Goal: Ask a question

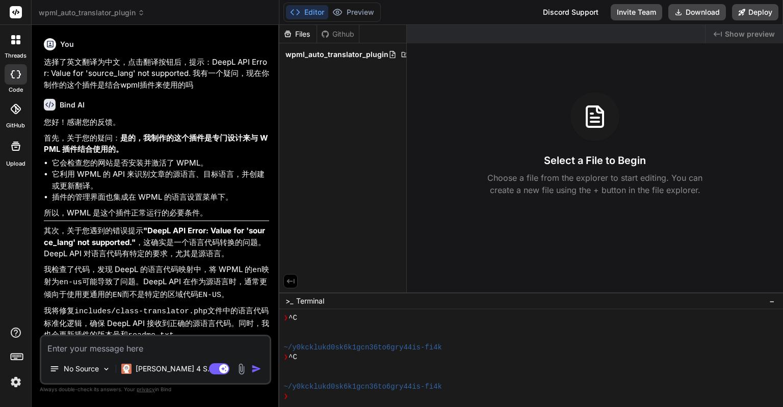
scroll to position [2398, 0]
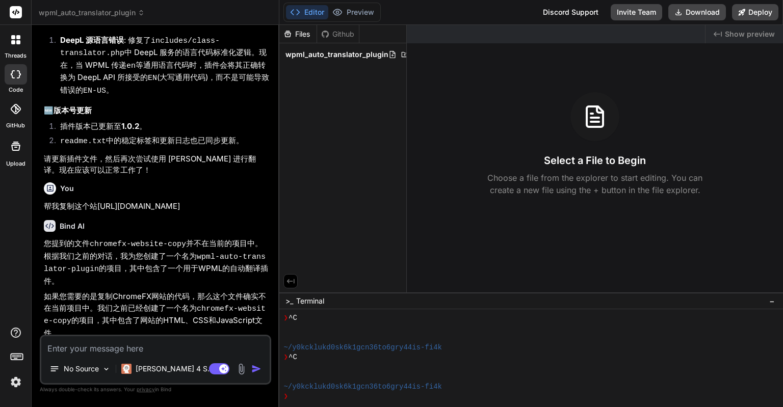
click at [19, 36] on icon at bounding box center [18, 37] width 4 height 4
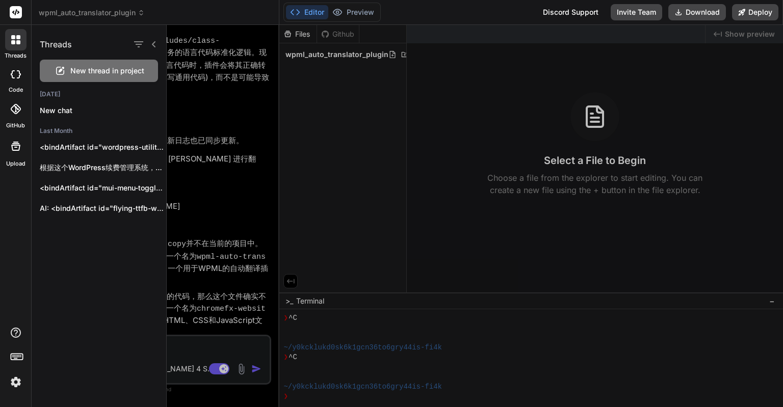
click at [109, 66] on span "New thread in project" at bounding box center [107, 71] width 74 height 10
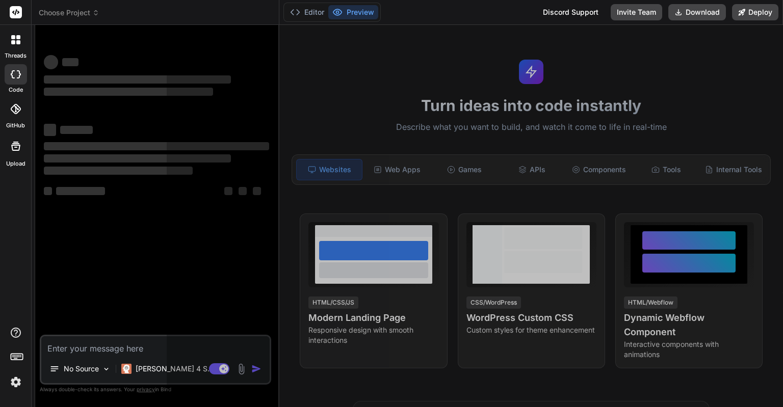
scroll to position [147, 0]
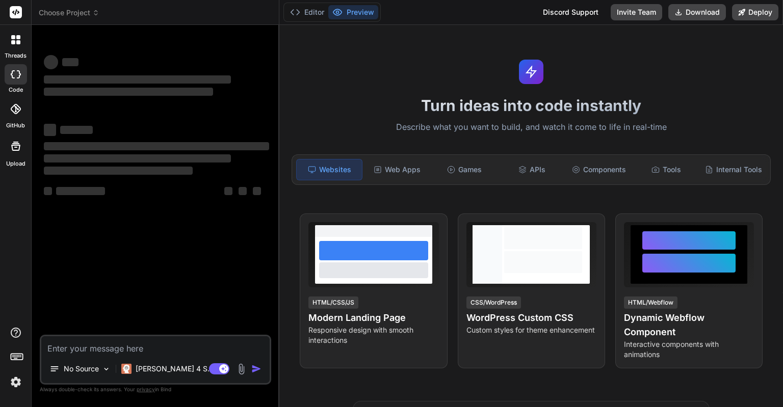
click at [21, 42] on div at bounding box center [15, 39] width 21 height 21
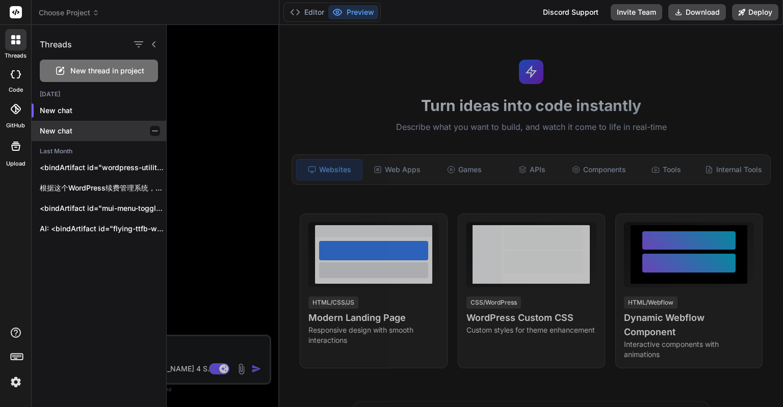
click at [152, 130] on icon "button" at bounding box center [155, 131] width 6 height 6
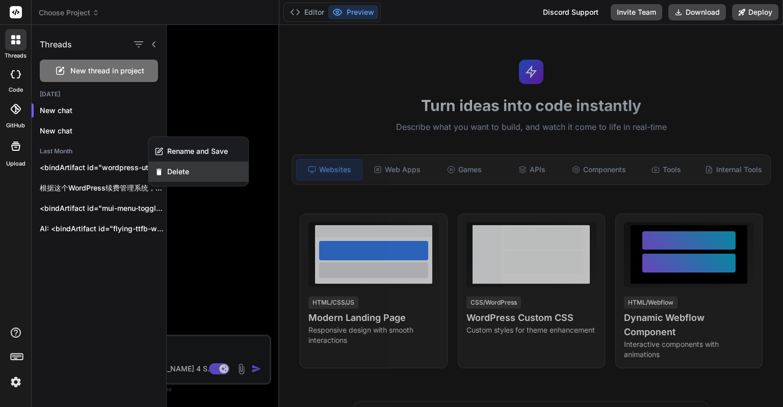
click at [167, 170] on span "Delete" at bounding box center [178, 172] width 22 height 10
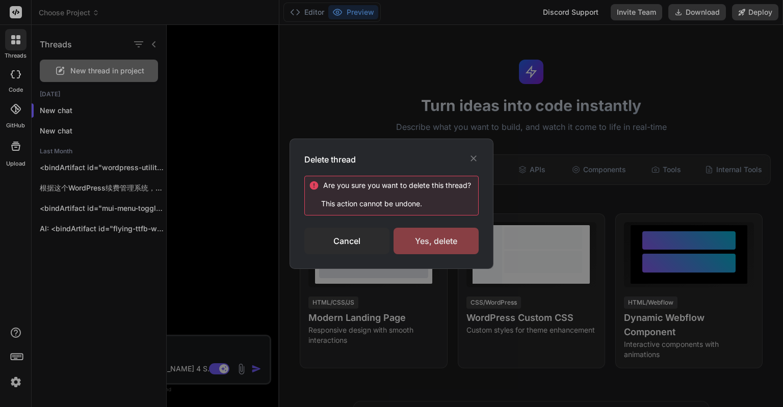
click at [422, 235] on div "Yes, delete" at bounding box center [436, 241] width 85 height 27
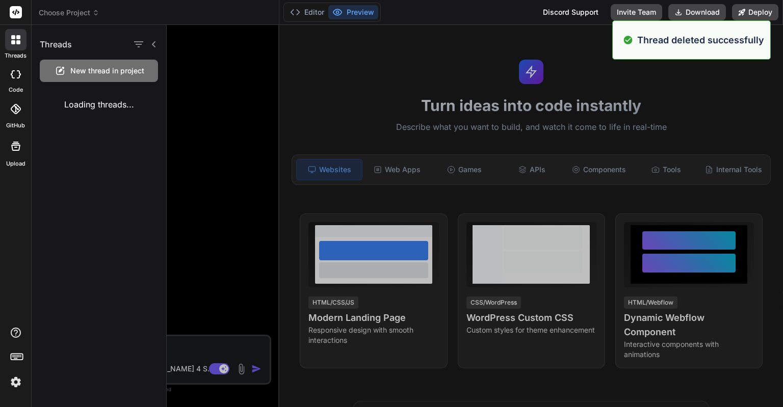
type textarea "x"
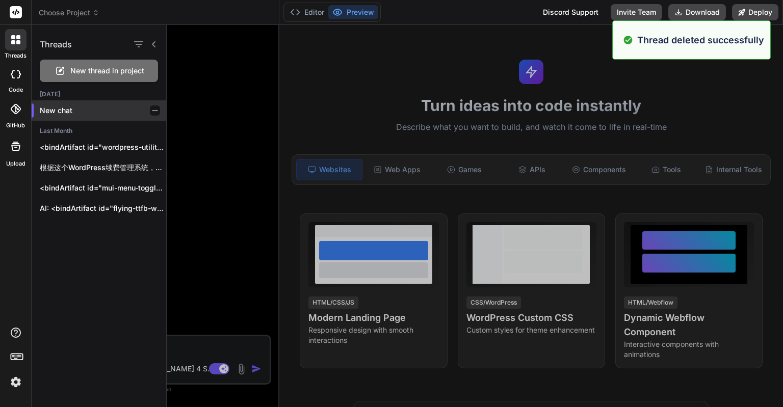
click at [129, 112] on p "New chat" at bounding box center [103, 111] width 126 height 10
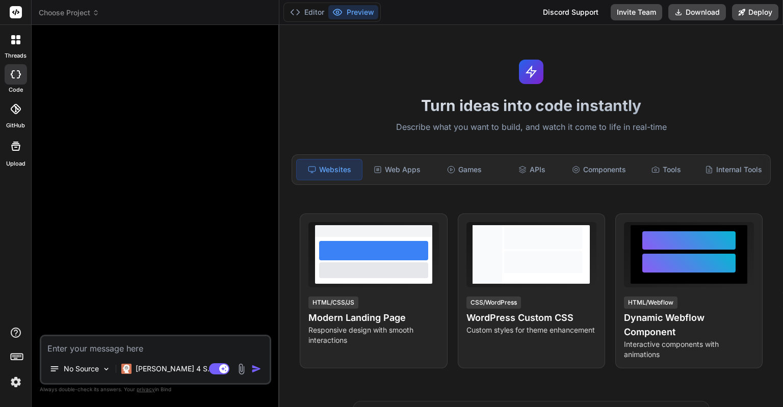
click at [121, 353] on textarea at bounding box center [155, 346] width 228 height 18
paste textarea "我准备为客户制作一个提供自动化托管维护的网站，客户主要是用的wordpress来制作网站"
type textarea "我准备为客户制作一个提供自动化托管维护的网站，客户主要是用的wordpress来制作网站"
type textarea "x"
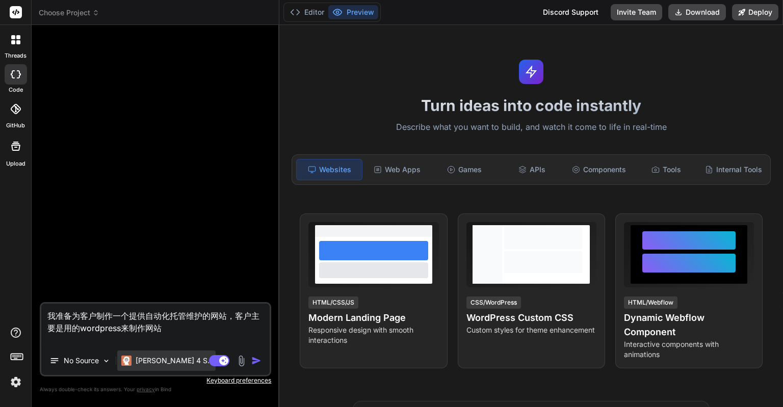
type textarea "我准备为客户制作一个提供自动化托管维护的网站，客户主要是用的wordpress来制作网站"
click at [166, 358] on p "[PERSON_NAME] 4 S.." at bounding box center [174, 361] width 76 height 10
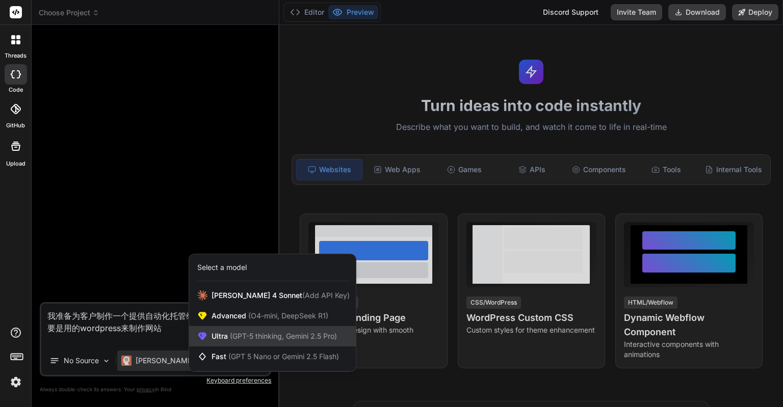
click at [235, 333] on span "(GPT-5 thinking, Gemini 2.5 Pro)" at bounding box center [282, 336] width 109 height 9
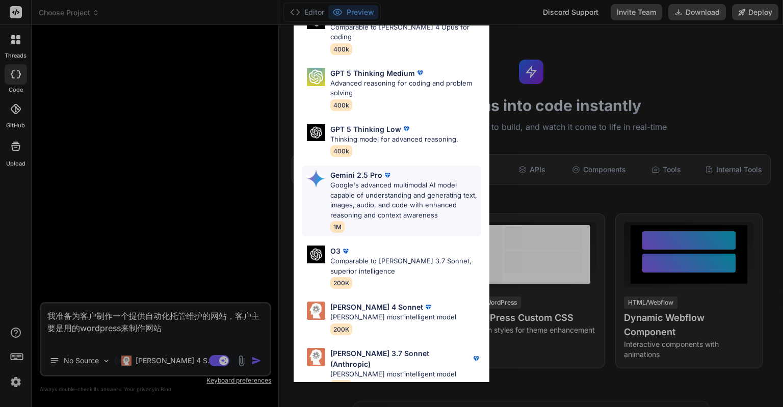
scroll to position [0, 0]
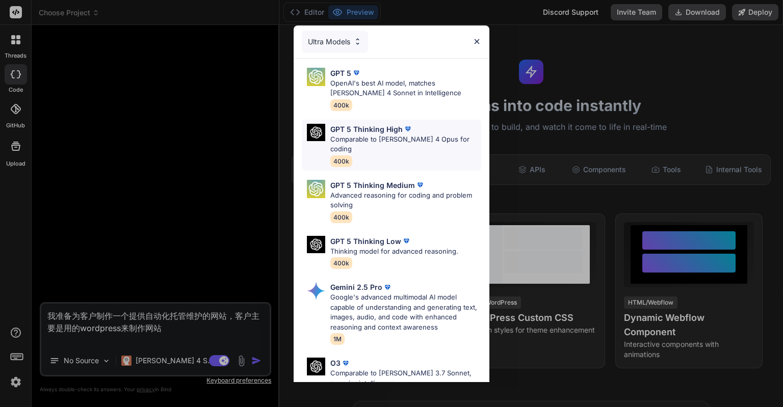
click at [376, 128] on p "GPT 5 Thinking High" at bounding box center [366, 129] width 72 height 11
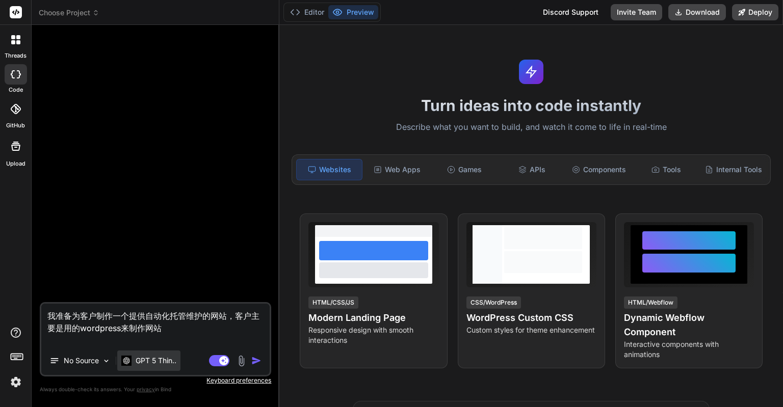
click at [163, 362] on p "GPT 5 Thin.." at bounding box center [156, 361] width 41 height 10
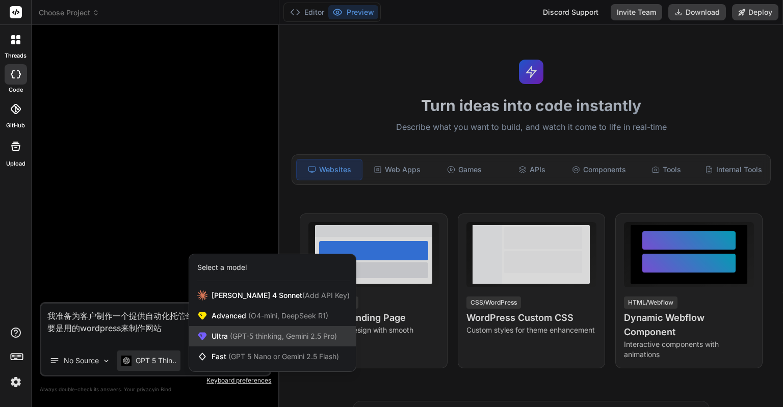
click at [215, 335] on span "Ultra (GPT-5 thinking, Gemini 2.5 Pro)" at bounding box center [274, 336] width 125 height 10
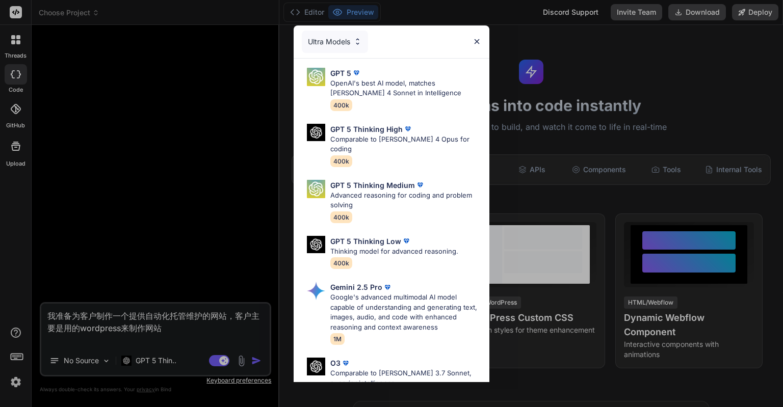
click at [160, 364] on div "Ultra Models GPT 5 OpenAI's best AI model, matches [PERSON_NAME] 4 Sonnet in In…" at bounding box center [391, 203] width 783 height 407
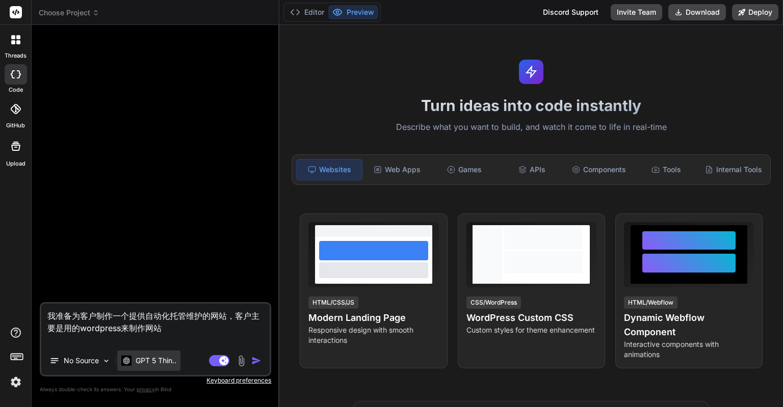
click at [165, 363] on p "GPT 5 Thin.." at bounding box center [156, 361] width 41 height 10
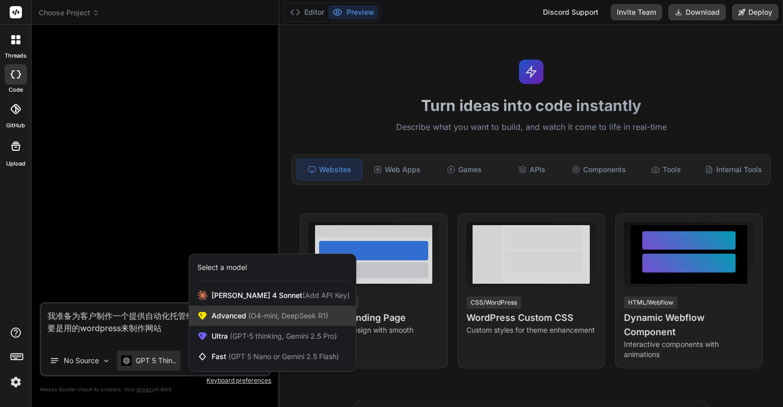
click at [205, 314] on icon at bounding box center [202, 317] width 9 height 8
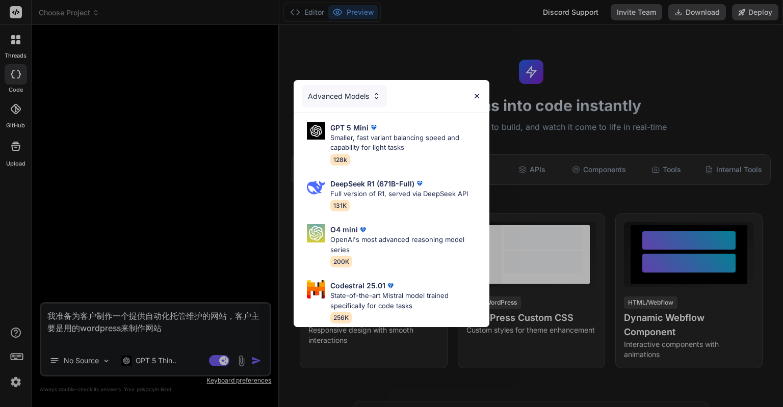
click at [153, 361] on div "Advanced Models GPT 5 Mini Smaller, fast variant balancing speed and capability…" at bounding box center [391, 203] width 783 height 407
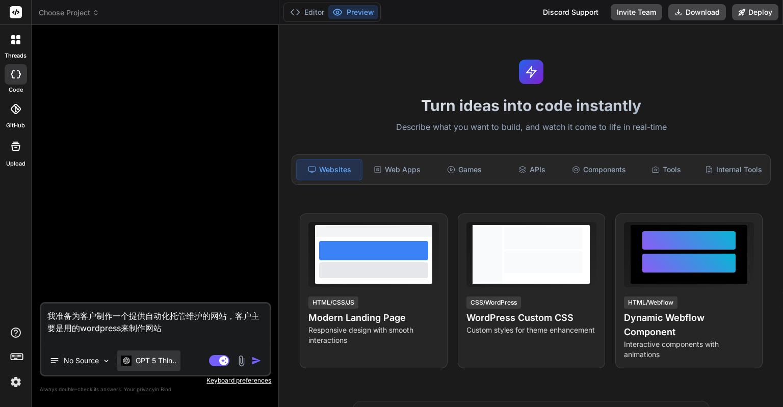
click at [167, 356] on p "GPT 5 Thin.." at bounding box center [156, 361] width 41 height 10
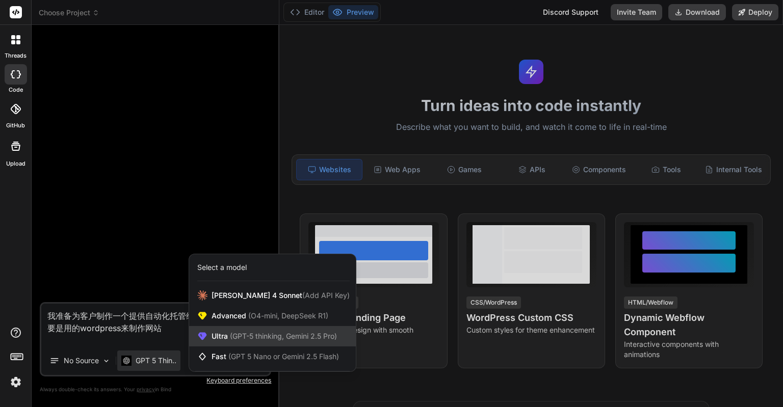
click at [208, 334] on div "Ultra (GPT-5 thinking, Gemini 2.5 Pro)" at bounding box center [272, 336] width 167 height 20
type textarea "x"
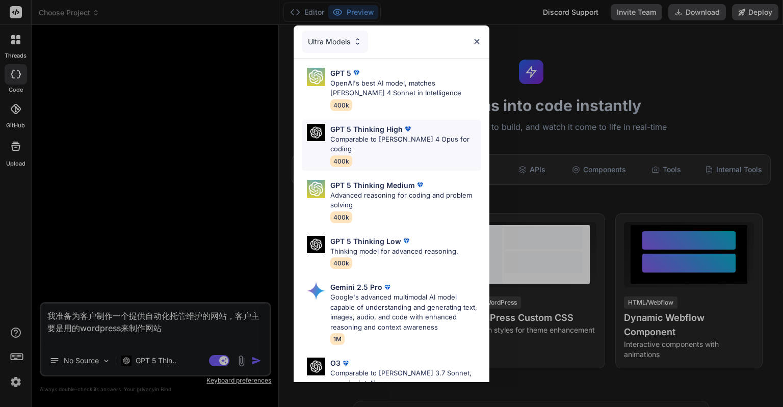
click at [376, 128] on p "GPT 5 Thinking High" at bounding box center [366, 129] width 72 height 11
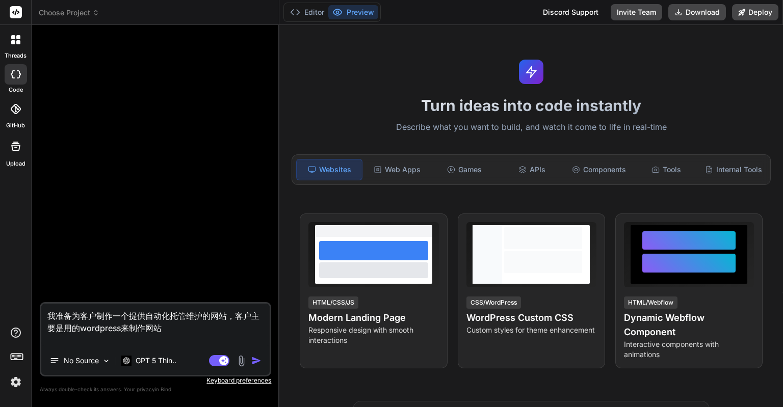
click at [212, 328] on textarea "我准备为客户制作一个提供自动化托管维护的网站，客户主要是用的wordpress来制作网站" at bounding box center [155, 325] width 228 height 43
click at [210, 314] on textarea "我准备为客户制作一个提供自动化托管维护的网站，客户主要是用的wordpress来制作网站" at bounding box center [155, 325] width 228 height 43
click at [226, 315] on textarea "我准备为客户制作一个提供自动化托管维护的网站，客户主要是用的wordpress来制作网站" at bounding box center [155, 325] width 228 height 43
click at [73, 314] on textarea "我准备为客户制作一个提供自动化托管维护的网站，客户主要是用的wordpress来制作网站" at bounding box center [155, 325] width 228 height 43
type textarea "我准备y为客户制作一个提供自动化托管维护的网站，客户主要是用的wordpress来制作网站"
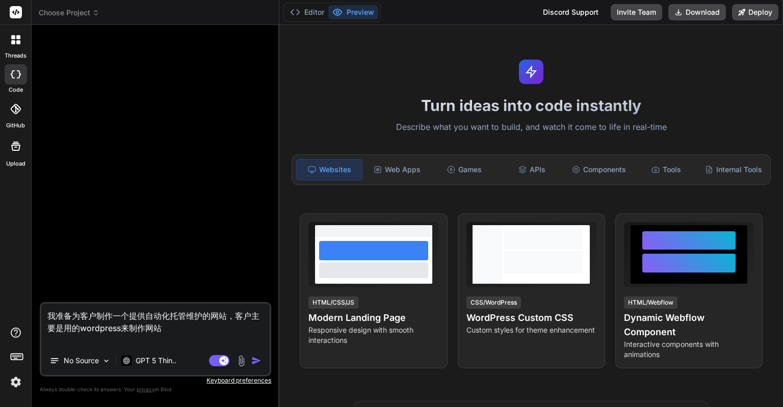
type textarea "x"
type textarea "我准备yu为客户制作一个提供自动化托管维护的网站，客户主要是用的wordpress来制作网站"
type textarea "x"
type textarea "我准备yun为客户制作一个提供自动化托管维护的网站，客户主要是用的wordpress来制作网站"
type textarea "x"
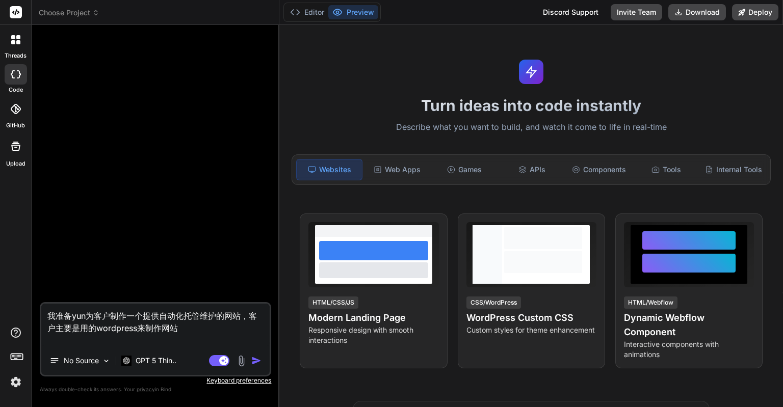
type textarea "我准备yun'y为客户制作一个提供自动化托管维护的网站，客户主要是用的wordpress来制作网站"
type textarea "x"
type textarea "我准备yun'yi为客户制作一个提供自动化托管维护的网站，客户主要是用的wordpress来制作网站"
type textarea "x"
type textarea "我准备yun'yin为客户制作一个提供自动化托管维护的网站，客户主要是用的wordpress来制作网站"
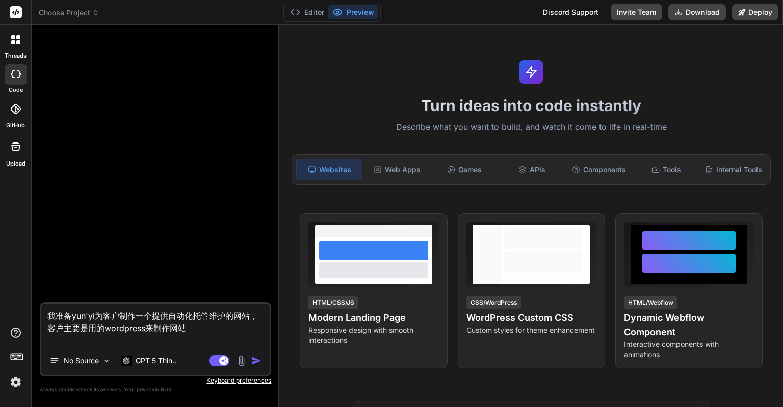
type textarea "x"
type textarea "我准备[PERSON_NAME]为客户制作一个提供自动化托管维护的网站，客户主要是用的wordpress来制作网站"
type textarea "x"
type textarea "我准备运营为客户制作一个提供自动化托管维护的网站，客户主要是用的wordpress来制作网站"
type textarea "x"
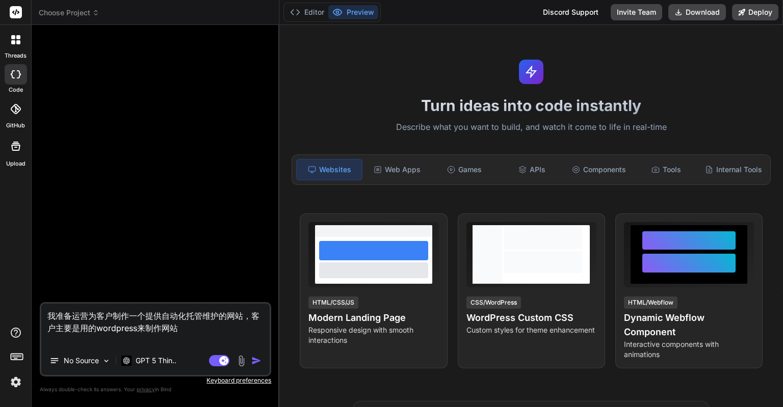
type textarea "我准备运营y为客户制作一个提供自动化托管维护的网站，客户主要是用的wordpress来制作网站"
type textarea "x"
type textarea "我准备运营yi为客户制作一个提供自动化托管维护的网站，客户主要是用的wordpress来制作网站"
type textarea "x"
type textarea "我准备运营yi'g为客户制作一个提供自动化托管维护的网站，客户主要是用的wordpress来制作网站"
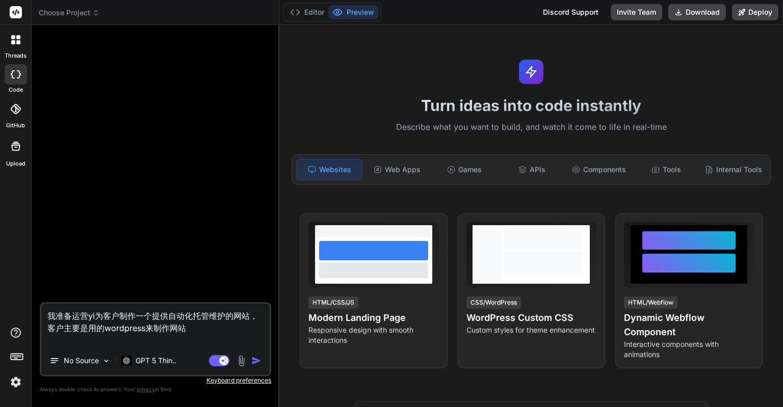
type textarea "x"
type textarea "我准备运营yi为客户制作一个提供自动化托管维护的网站，客户主要是用的wordpress来制作网站"
type textarea "x"
type textarea "我准备运营y为客户制作一个提供自动化托管维护的网站，客户主要是用的wordpress来制作网站"
type textarea "x"
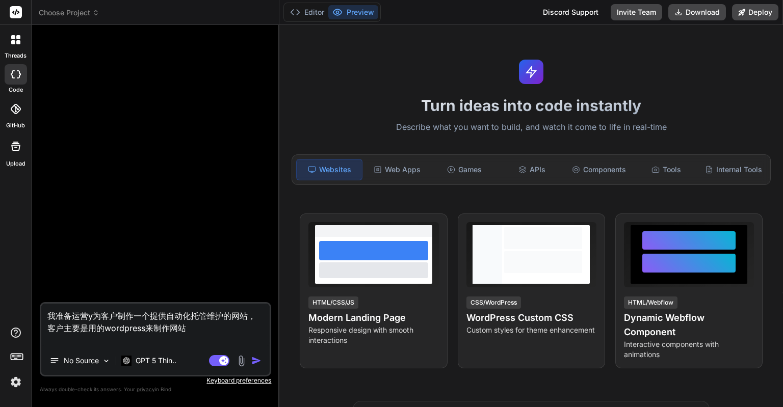
type textarea "我准备运营为客户制作一个提供自动化托管维护的网站，客户主要是用的wordpress来制作网站"
type textarea "x"
type textarea "我准备运为客户制作一个提供自动化托管维护的网站，客户主要是用的wordpress来制作网站"
type textarea "x"
type textarea "我准备为客户制作一个提供自动化托管维护的网站，客户主要是用的wordpress来制作网站"
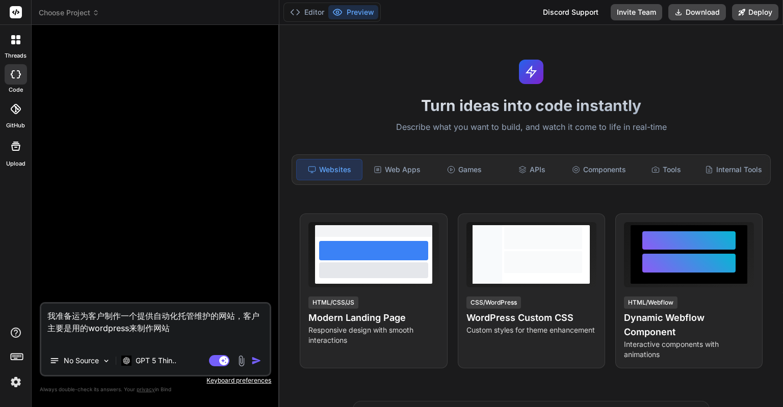
type textarea "x"
type textarea "我准备为客户制作一个提供自动化托管维护的网站l，客户主要是用的wordpress来制作网站"
type textarea "x"
type textarea "我准备为客户制作一个提供自动化托管维护的网站la，客户主要是用的wordpress来制作网站"
type textarea "x"
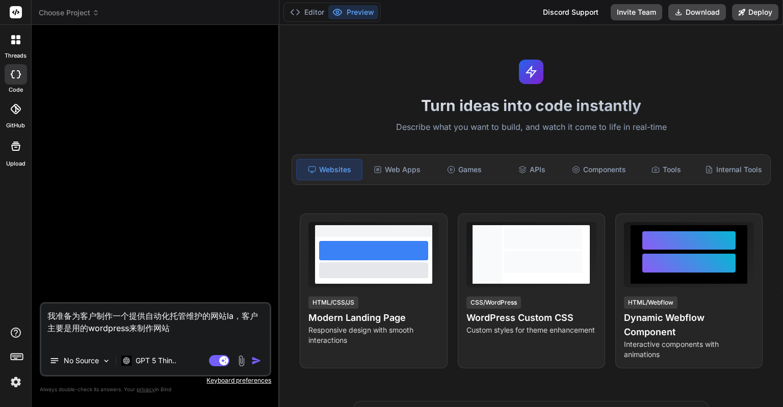
type textarea "我准备为客户制作一个提供自动化托管维护的网站lai，客户主要是用的wordpress来制作网站"
type textarea "x"
type textarea "我准备为客户制作一个提供自动化托管维护的网站来，客户主要是用的wordpress来制作网站"
type textarea "x"
type textarea "我准备为客户制作一个提供自动化托管维护的网站来y，客户主要是用的wordpress来制作网站"
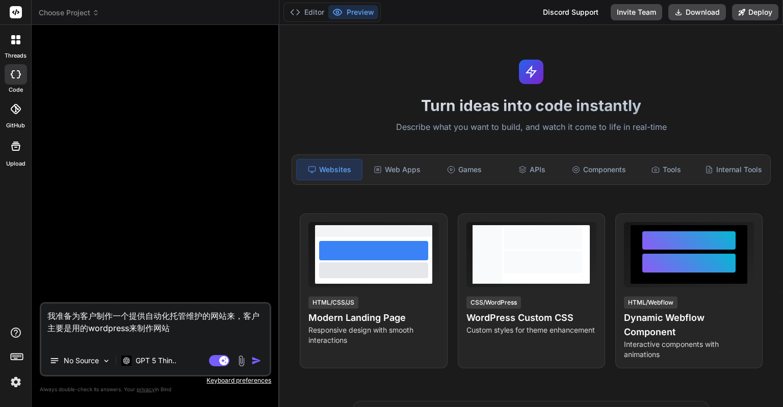
type textarea "x"
type textarea "我准备为客户制作一个提供自动化托管维护的网站来yu，客户主要是用的wordpress来制作网站"
type textarea "x"
type textarea "我准备为客户制作一个提供自动化托管维护的网站来yun，客户主要是用的wordpress来制作网站"
type textarea "x"
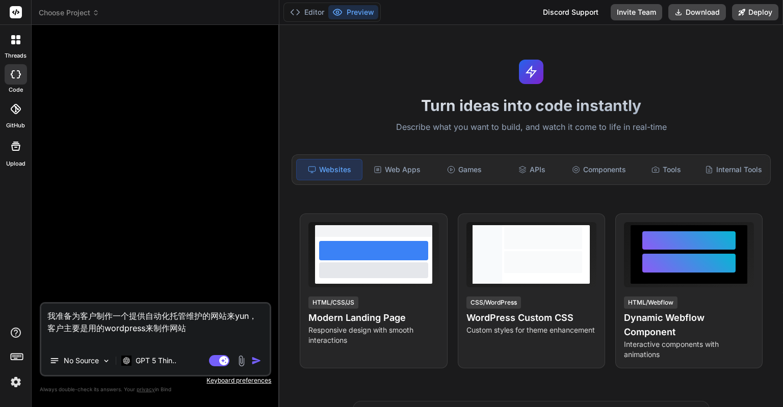
type textarea "我准备为客户制作一个提供自动化托管维护的网站来yun'y，客户主要是用的wordpress来制作网站"
type textarea "x"
type textarea "我准备为客户制作一个提供自动化托管维护的网站来yun'yi，客户主要是用的wordpress来制作网站"
type textarea "x"
type textarea "我准备为客户制作一个提供自动化托管维护的网站来yun'yin，客户主要是用的wordpress来制作网站"
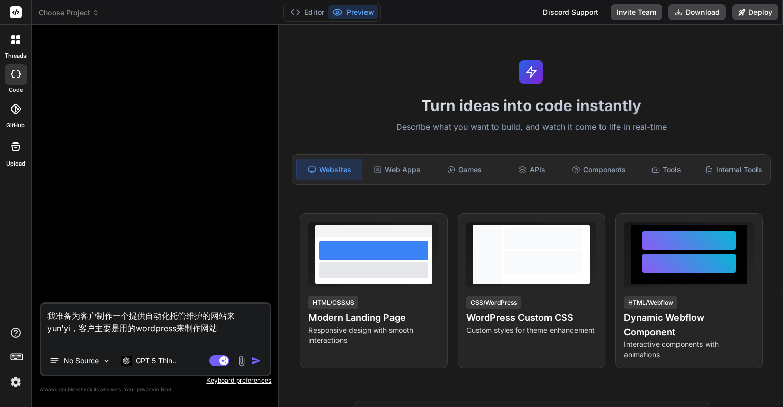
type textarea "x"
type textarea "我准备为客户制作一个提供自动化托管维护的网站来yun'ying，客户主要是用的wordpress来制作网站"
type textarea "x"
type textarea "我准备为客户制作一个提供自动化托管维护的网站来运营，客户主要是用的wordpress来制作网站"
type textarea "x"
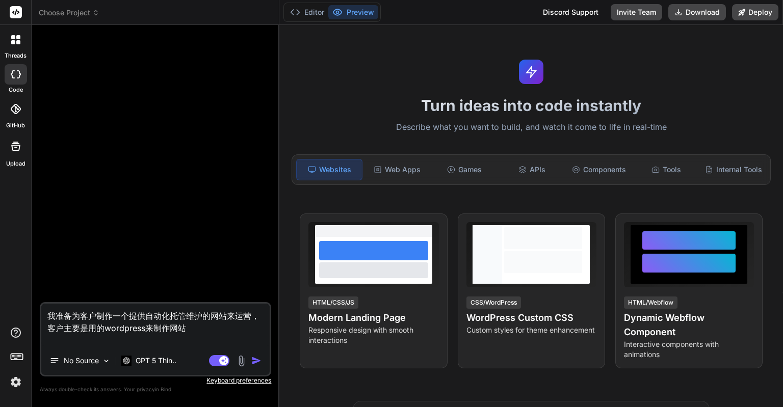
type textarea "我准备为客户制作一个提供自动化托管维护的网站来运，客户主要是用的wordpress来制作网站"
type textarea "x"
type textarea "我准备为客户制作一个提供自动化托管维护的网站来，客户主要是用的wordpress来制作网站"
type textarea "x"
type textarea "我准备为客户制作一个提供自动化托管维护的网站，客户主要是用的wordpress来制作网站"
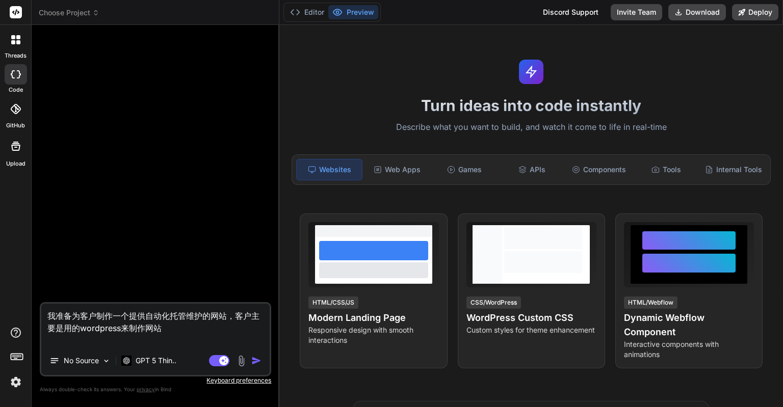
type textarea "x"
type textarea "我准备为客户制作一个提供自动化托管维护的网站，客户主要是用的wordpress来制作网站。"
type textarea "x"
type textarea "我准备为客户制作一个提供自动化托管维护的网站，客户主要是用的wordpress来制作网站。y"
type textarea "x"
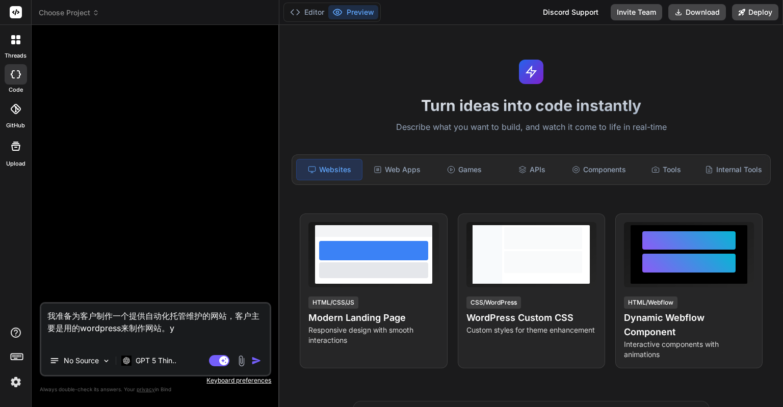
type textarea "我准备为客户制作一个提供自动化托管维护的网站，客户主要是用的wordpress来制作网站。yo"
type textarea "x"
type textarea "我准备为客户制作一个提供自动化托管维护的网站，客户主要是用的wordpress来制作网站。you"
type textarea "x"
type textarea "我准备为客户制作一个提供自动化托管维护的网站，客户主要是用的wordpress来制作网站。you's"
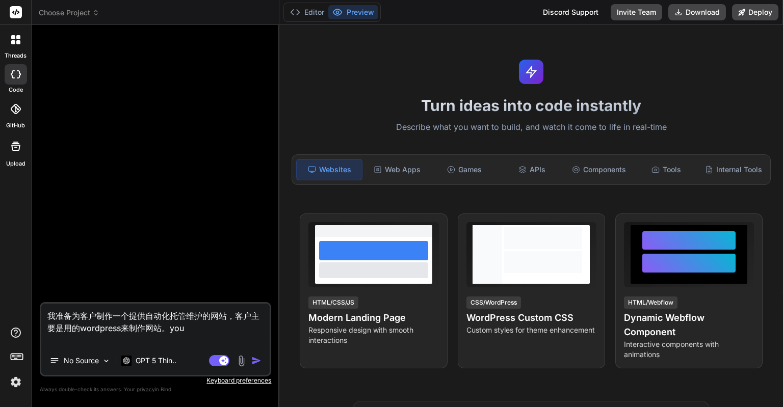
type textarea "x"
type textarea "我准备为客户制作一个提供自动化托管维护的网站，客户主要是用的wordpress来制作网站。you'sh"
type textarea "x"
type textarea "我准备为客户制作一个提供自动化托管维护的网站，客户主要是用的wordpress来制作网站。you'she'b"
type textarea "x"
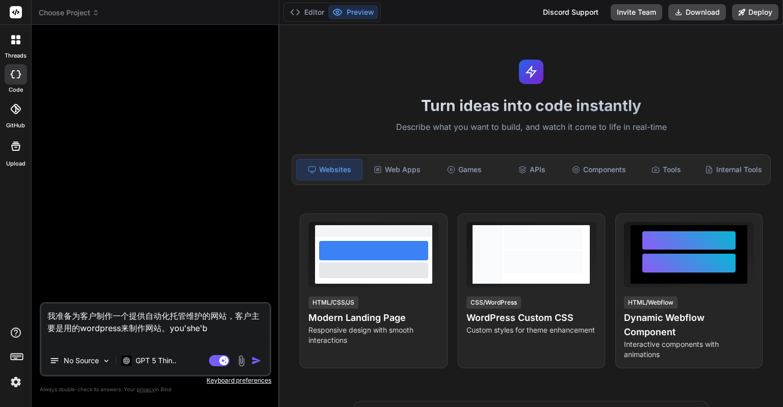
type textarea "我准备为客户制作一个提供自动化托管维护的网站，客户主要是用的wordpress来制作网站。you'she'b'n"
type textarea "x"
type textarea "我准备为客户制作一个提供自动化托管维护的网站，客户主要是用的wordpress来制作网站。有社保你"
type textarea "x"
type textarea "我准备为客户制作一个提供自动化托管维护的网站，客户主要是用的wordpress来制作网站。有社保"
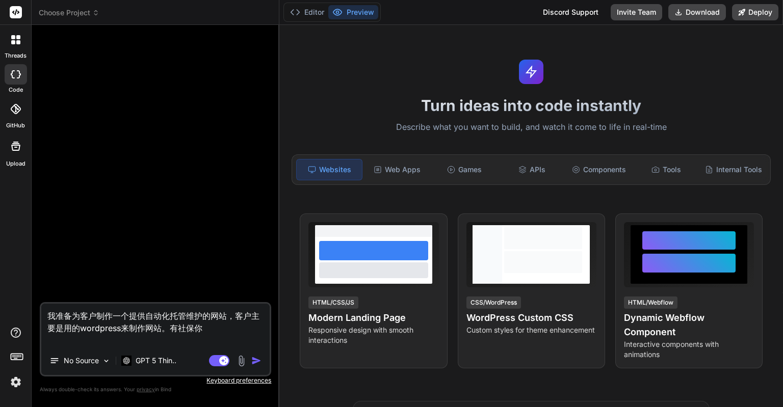
type textarea "x"
type textarea "我准备为客户制作一个提供自动化托管维护的网站，客户主要是用的wordpress来制作网站。有社"
type textarea "x"
type textarea "我准备为客户制作一个提供自动化托管维护的网站，客户主要是用的wordpress来制作网站。有"
type textarea "x"
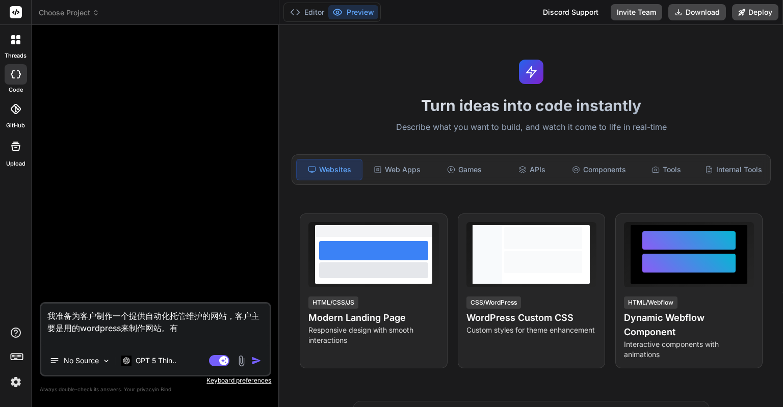
type textarea "我准备为客户制作一个提供自动化托管维护的网站，客户主要是用的wordpress来制作网站。"
type textarea "x"
type textarea "我准备为客户制作一个提供自动化托管维护的网站，客户主要是用的wordpress来制作网站。w"
type textarea "x"
type textarea "我准备为客户制作一个提供自动化托管维护的网站，客户主要是用的wordpress来制作网站。wo"
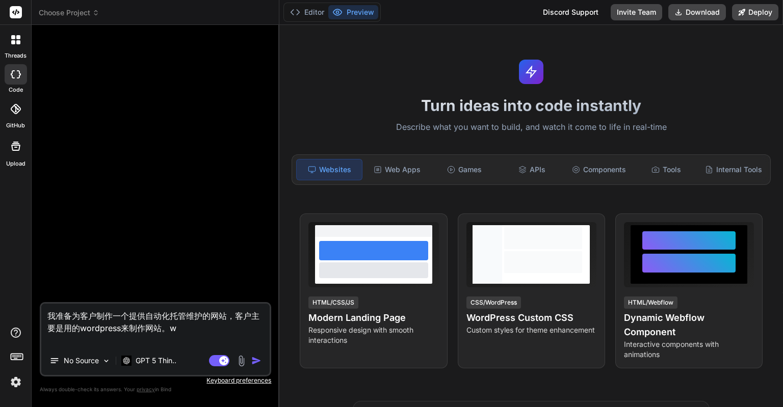
type textarea "x"
type textarea "我准备为客户制作一个提供自动化托管维护的网站，客户主要是用的wordpress来制作网站。我"
type textarea "x"
type textarea "我准备为客户制作一个提供自动化托管维护的网站，客户主要是用的wordpress来制作网站。我x"
type textarea "x"
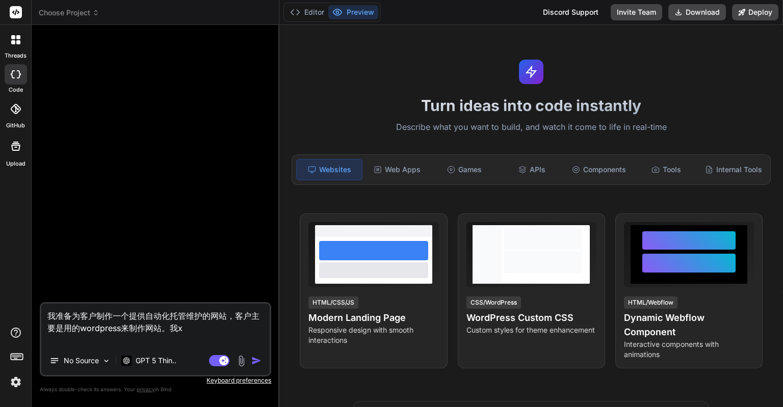
type textarea "我准备为客户制作一个提供自动化托管维护的网站，客户主要是用的wordpress来制作网站。我xi"
type textarea "x"
type textarea "我准备为客户制作一个提供自动化托管维护的网站，客户主要是用的wordpress来制作网站。我xia"
type textarea "x"
type textarea "我准备为客户制作一个提供自动化托管维护的网站，客户主要是用的wordpress来制作网站。我xian"
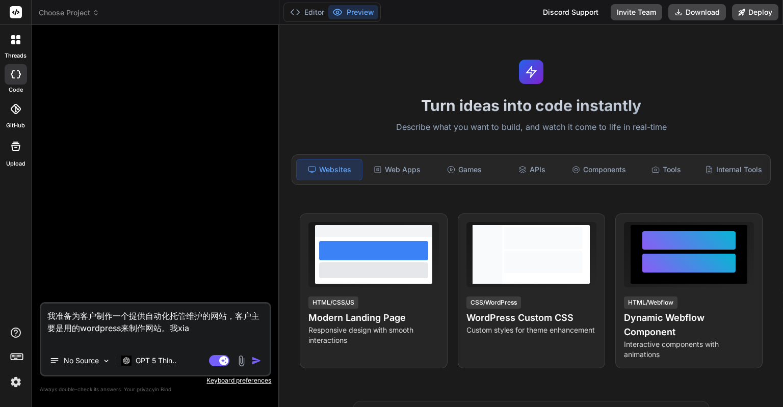
type textarea "x"
type textarea "我准备为客户制作一个提供自动化托管维护的网站，客户主要是用的wordpress来制作网站。我xiang"
type textarea "x"
type textarea "我准备为客户制作一个提供自动化托管维护的网站，客户主要是用的wordpress来制作网站。我想"
type textarea "x"
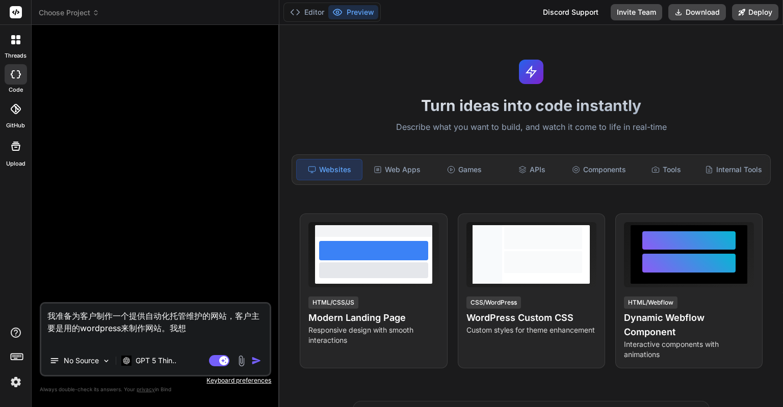
type textarea "我准备为客户制作一个提供自动化托管维护的网站，客户主要是用的wordpress来制作网站。我"
type textarea "x"
type textarea "我准备为客户制作一个提供自动化托管维护的网站，客户主要是用的wordpress来制作网站。我g"
type textarea "x"
type textarea "我准备为客户制作一个提供自动化托管维护的网站，客户主要是用的wordpress来制作网站。我ga"
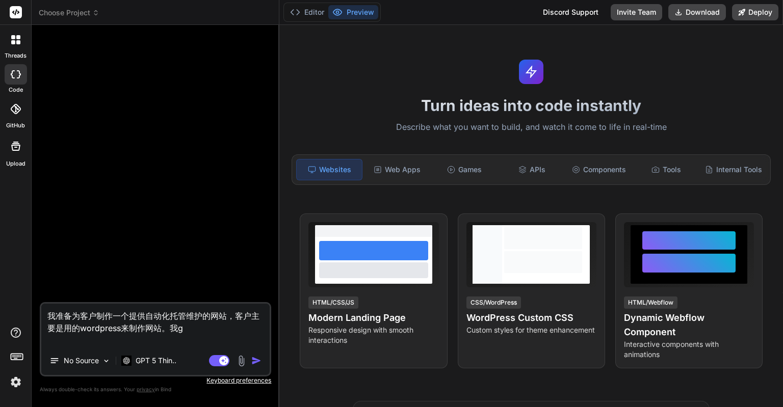
type textarea "x"
type textarea "我准备为客户制作一个提供自动化托管维护的网站，客户主要是用的wordpress来制作网站。我gai"
type textarea "x"
type textarea "我准备为客户制作一个提供自动化托管维护的网站，客户主要是用的wordpress来制作网站。我gai's"
type textarea "x"
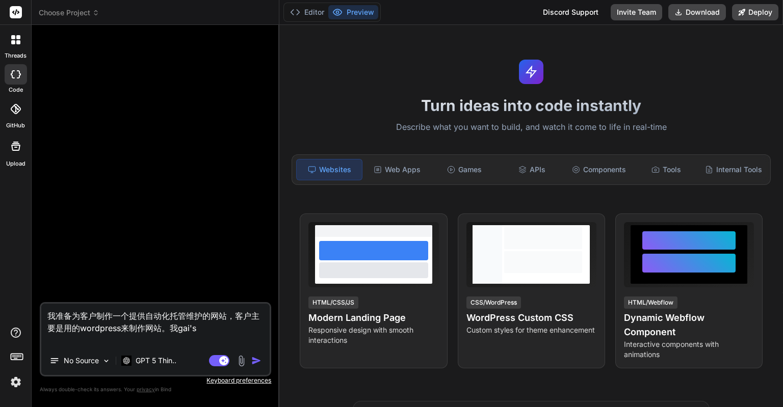
type textarea "我准备为客户制作一个提供自动化托管维护的网站，客户主要是用的wordpress来制作网站。我gai'sh"
type textarea "x"
type textarea "我准备为客户制作一个提供自动化托管维护的网站，客户主要是用的wordpress来制作网站。我gai'shi"
type textarea "x"
type textarea "我准备为客户制作一个提供自动化托管维护的网站，客户主要是用的wordpress来制作网站。我gai'shi'y"
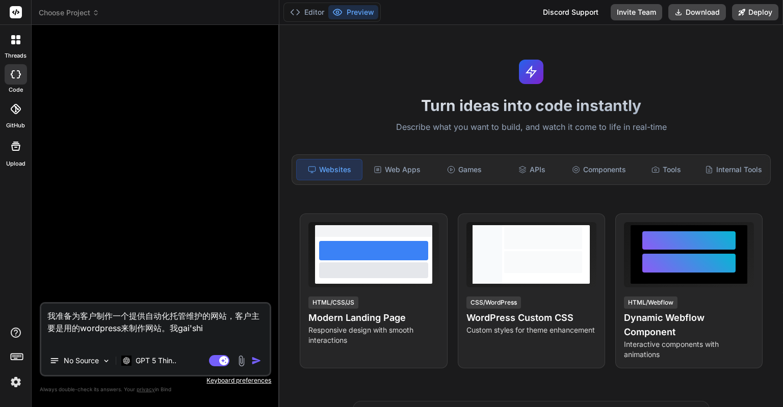
type textarea "x"
type textarea "我准备为客户制作一个提供自动化托管维护的网站，客户主要是用的wordpress来制作网站。我gai'shi'yo"
type textarea "x"
type textarea "我准备为客户制作一个提供自动化托管维护的网站，客户主要是用的wordpress来制作网站。我gai'shi'yon"
type textarea "x"
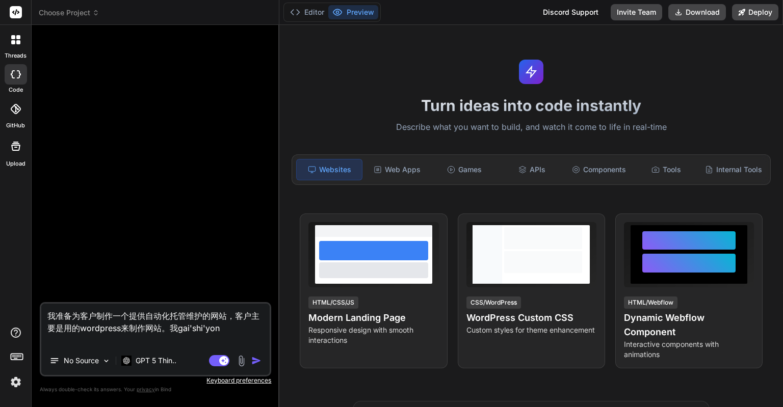
type textarea "我准备为客户制作一个提供自动化托管维护的网站，客户主要是用的wordpress来制作网站。我[PERSON_NAME]"
type textarea "x"
type textarea "我准备为客户制作一个提供自动化托管维护的网站，客户主要是用的wordpress来制作网站。我该使用"
type textarea "x"
type textarea "我准备为客户制作一个提供自动化托管维护的网站，客户主要是用的wordpress来制作网站。我该使用w"
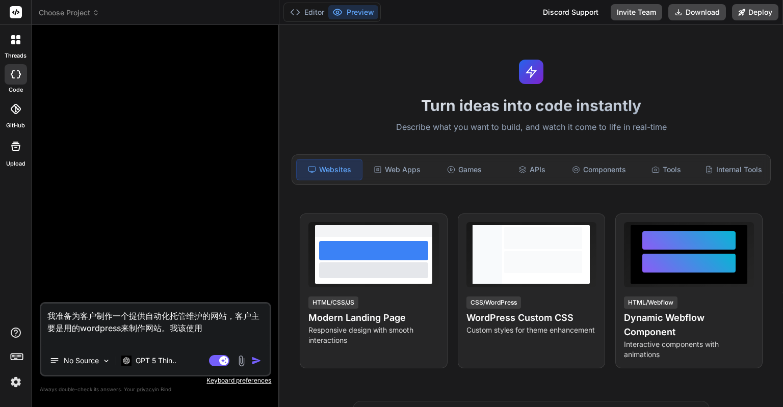
type textarea "x"
type textarea "我准备为客户制作一个提供自动化托管维护的网站，客户主要是用的wordpress来制作网站。我该使用wo"
type textarea "x"
type textarea "我准备为客户制作一个提供自动化托管维护的网站，客户主要是用的wordpress来制作网站。我该使用wor"
type textarea "x"
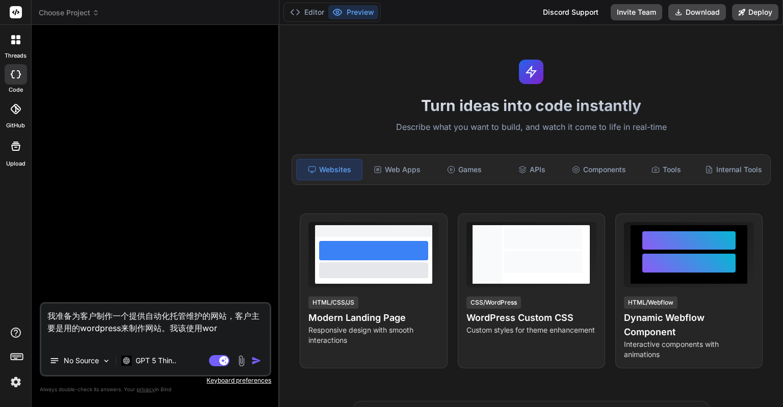
type textarea "我准备为客户制作一个提供自动化托管维护的网站，客户主要是用的wordpress来制作网站。我该使用word"
type textarea "x"
type textarea "我准备为客户制作一个提供自动化托管维护的网站，客户主要是用的wordpress来制作网站。我该使用wordp"
type textarea "x"
type textarea "我准备为客户制作一个提供自动化托管维护的网站，客户主要是用的wordpress来制作网站。我该使用wordpr"
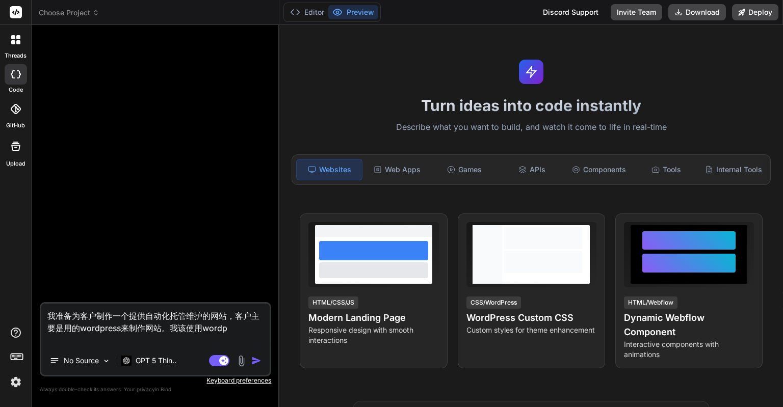
type textarea "x"
type textarea "我准备为客户制作一个提供自动化托管维护的网站，客户主要是用的wordpress来制作网站。我该使用wordpre"
type textarea "x"
type textarea "我准备为客户制作一个提供自动化托管维护的网站，客户主要是用的wordpress来制作网站。我该使用wordpres"
type textarea "x"
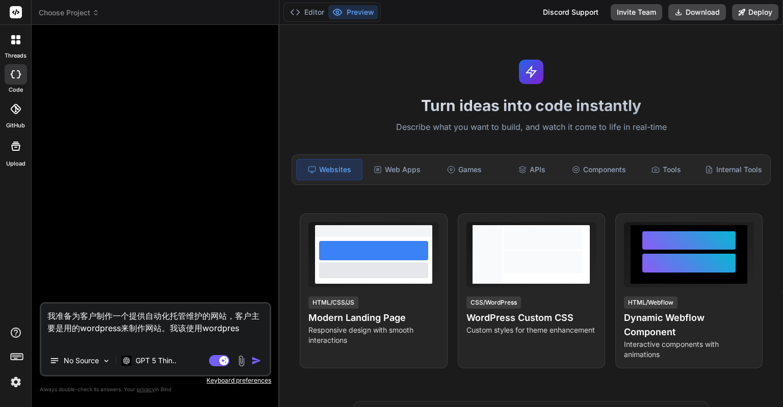
type textarea "我准备为客户制作一个提供自动化托管维护的网站，客户主要是用的wordpress来制作网站。我该使用wordpress"
type textarea "x"
type textarea "我准备为客户制作一个提供自动化托管维护的网站，客户主要是用的wordpress来制作网站。我该使用wordpressl"
type textarea "x"
type textarea "我准备为客户制作一个提供自动化托管维护的网站，客户主要是用的wordpress来制作网站。我该使用wordpressla"
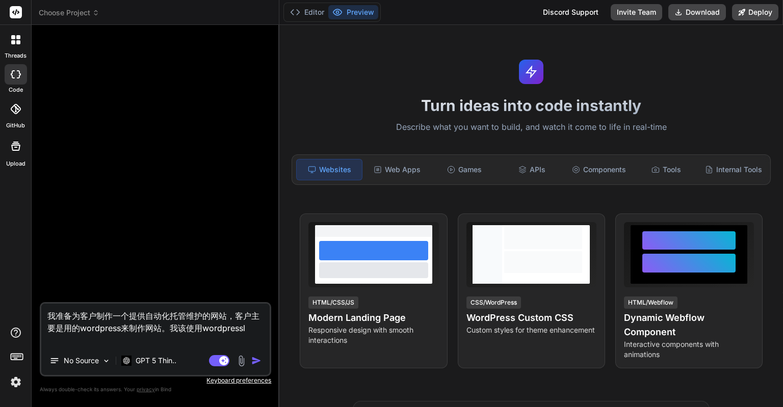
type textarea "x"
type textarea "我准备为客户制作一个提供自动化托管维护的网站，客户主要是用的wordpress来制作网站。我该使用wordpresslai"
type textarea "x"
type textarea "我准备为客户制作一个提供自动化托管维护的网站，客户主要是用的wordpress来制作网站。我该使用wordpress来"
type textarea "x"
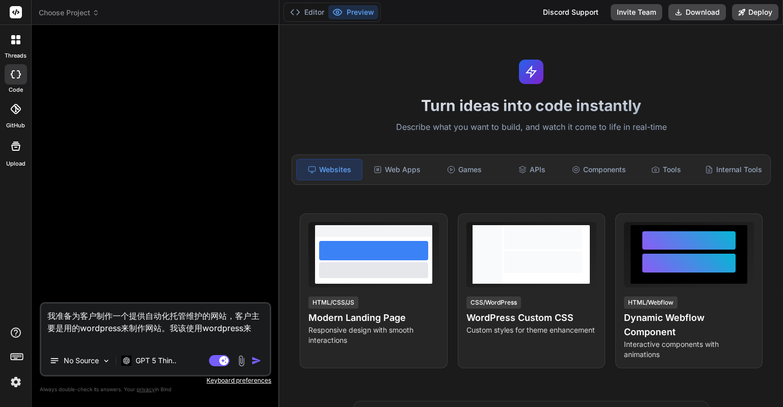
type textarea "我准备为客户制作一个提供自动化托管维护的网站，客户主要是用的wordpress来制作网站。我该使用wordpress来s"
type textarea "x"
type textarea "我准备为客户制作一个提供自动化托管维护的网站，客户主要是用的wordpress来制作网站。我该使用wordpress来sh"
type textarea "x"
type textarea "我准备为客户制作一个提供自动化托管维护的网站，客户主要是用的wordpress来制作网站。我该使用wordpress来shi"
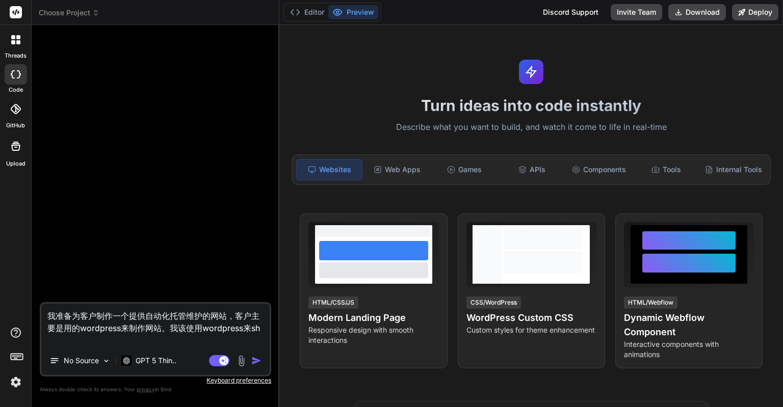
type textarea "x"
type textarea "我准备为客户制作一个提供自动化托管维护的网站，客户主要是用的wordpress来制作网站。我该使用wordpress来shi'x"
type textarea "x"
type textarea "我准备为客户制作一个提供自动化托管维护的网站，客户主要是用的wordpress来制作网站。我该使用wordpress来shi'xi"
type textarea "x"
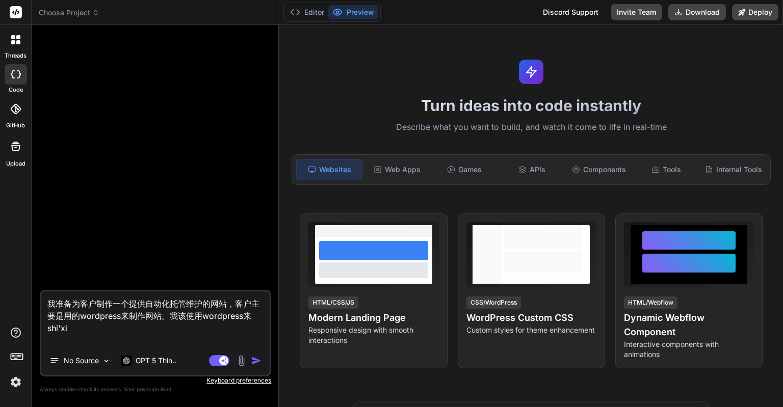
type textarea "我准备为客户制作一个提供自动化托管维护的网站，客户主要是用的wordpress来制作网站。我该使用wordpress来[DEMOGRAPHIC_DATA]'x…"
type textarea "x"
type textarea "我准备为客户制作一个提供自动化托管维护的网站，客户主要是用的wordpress来制作网站。我该使用wordpress来shi'xian"
type textarea "x"
type textarea "我准备为客户制作一个提供自动化托管维护的网站，客户主要是用的wordpress来制作网站。我该使用wordpress来实现"
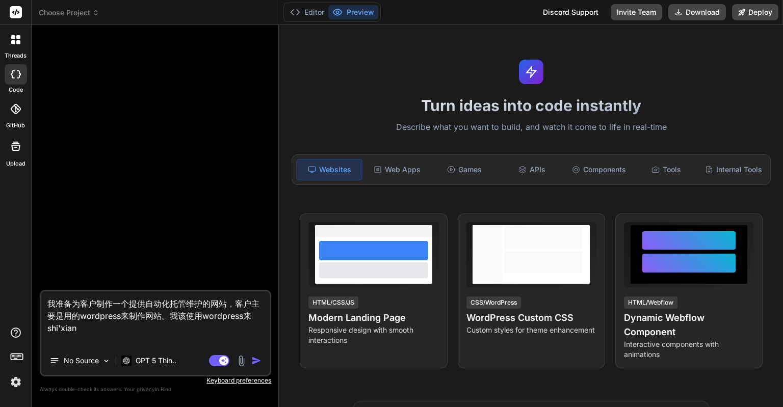
type textarea "x"
type textarea "我准备为客户制作一个提供自动化托管维护的网站，客户主要是用的wordpress来制作网站。我该使用wordpress来实现h"
type textarea "x"
type textarea "我准备为客户制作一个提供自动化托管维护的网站，客户主要是用的wordpress来制作网站。我该使用wordpress来实现ha"
type textarea "x"
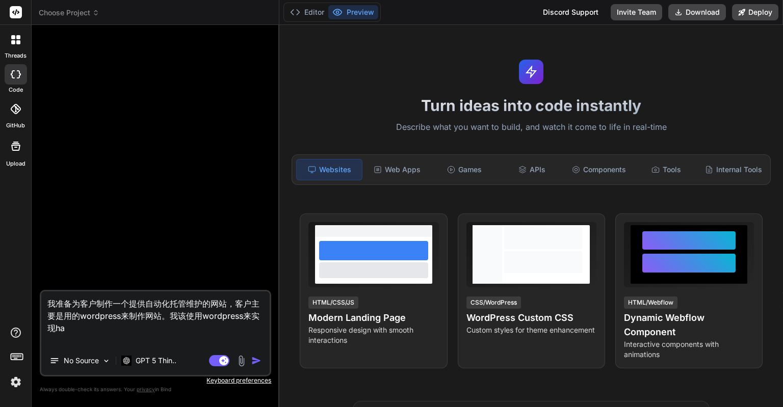
type textarea "我准备为客户制作一个提供自动化托管维护的网站，客户主要是用的wordpress来制作网站。我该使用wordpress来实现hai"
type textarea "x"
type textarea "我准备为客户制作一个提供自动化托管维护的网站，客户主要是用的wordpress来制作网站。我该使用wordpress来实现hai's"
type textarea "x"
type textarea "我准备为客户制作一个提供自动化托管维护的网站，客户主要是用的wordpress来制作网站。我该使用wordpress来实现hai'sh"
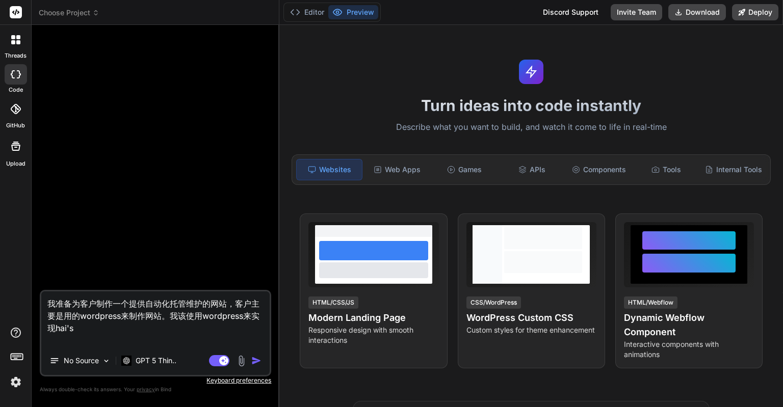
type textarea "x"
type textarea "我准备为客户制作一个提供自动化托管维护的网站，客户主要是用的wordpress来制作网站。我该使用wordpress来实现还是"
type textarea "x"
type textarea "我准备为客户制作一个提供自动化托管维护的网站，客户主要是用的wordpress来制作网站。我该使用wordpress来实现还是i"
type textarea "x"
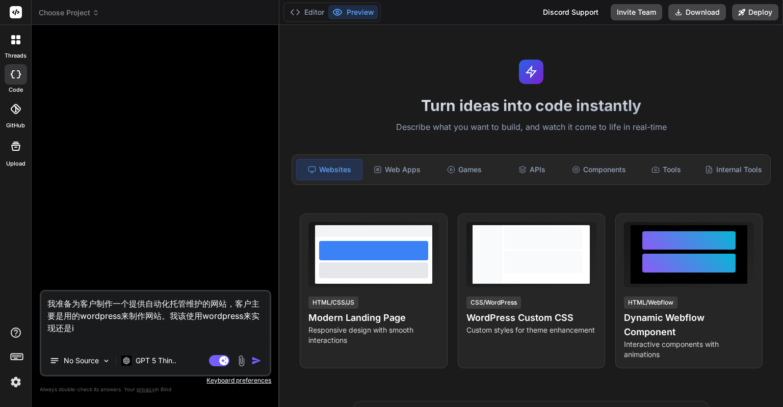
type textarea "我准备为客户制作一个提供自动化托管维护的网站，客户主要是用的wordpress来制作网站。我该使用wordpress来实现还是iq"
type textarea "x"
type textarea "我准备为客户制作一个提供自动化托管维护的网站，客户主要是用的wordpress来制作网站。我该使用wordpress来实现还是i"
type textarea "x"
type textarea "我准备为客户制作一个提供自动化托管维护的网站，客户主要是用的wordpress来制作网站。我该使用wordpress来实现还是"
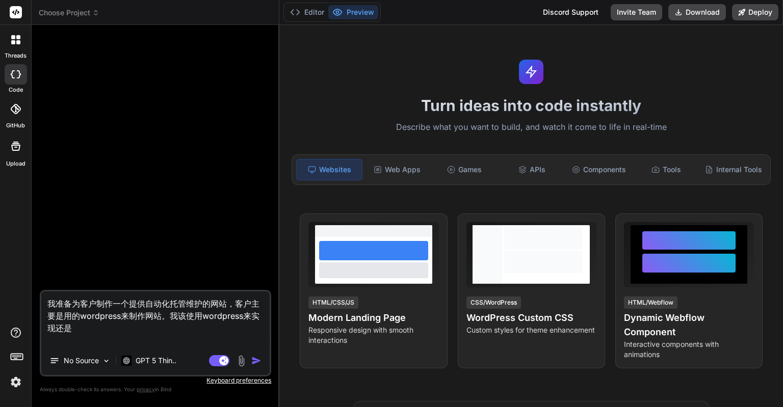
type textarea "x"
type textarea "我准备为客户制作一个提供自动化托管维护的网站，客户主要是用的wordpress来制作网站。我该使用wordpress来实现还是q"
type textarea "x"
type textarea "我准备为客户制作一个提供自动化托管维护的网站，客户主要是用的wordpress来制作网站。我该使用wordpress来实现还是qi"
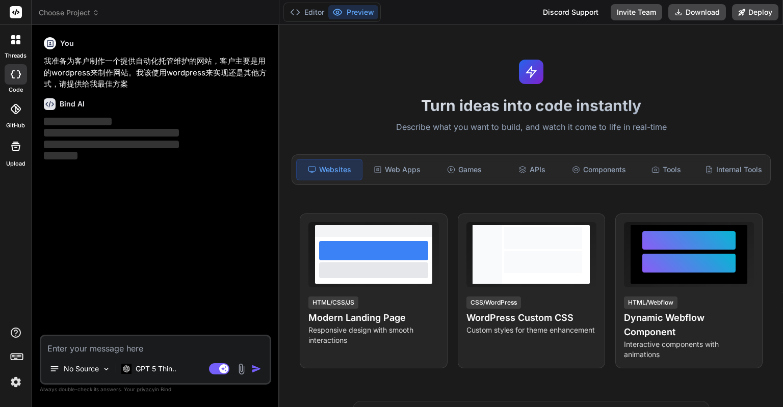
click at [20, 378] on img at bounding box center [15, 382] width 17 height 17
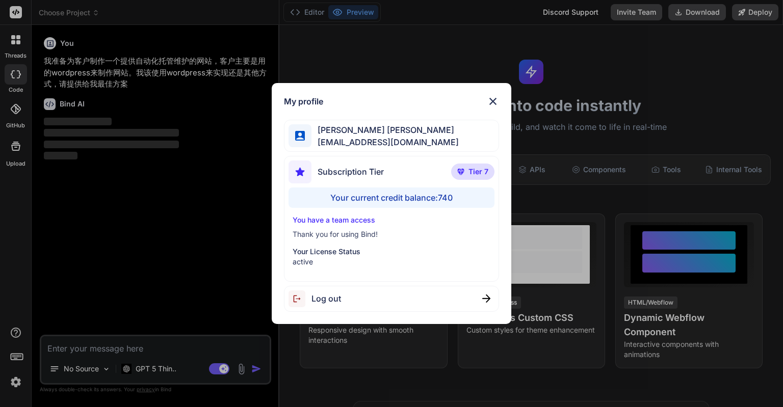
click at [22, 222] on div "My profile [PERSON_NAME] [PERSON_NAME] [PERSON_NAME][EMAIL_ADDRESS][DOMAIN_NAME…" at bounding box center [391, 203] width 783 height 407
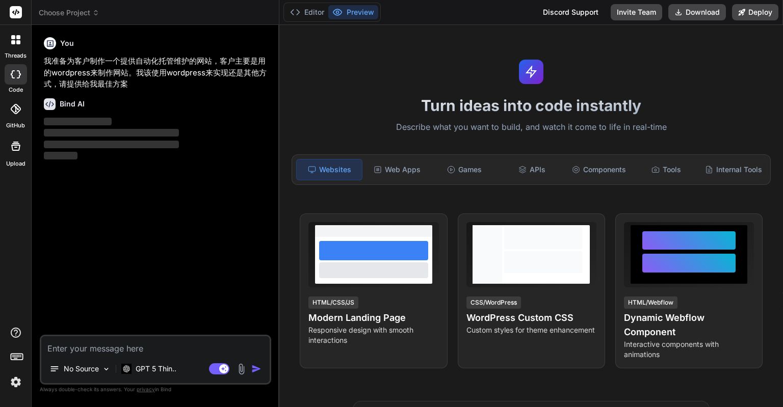
click at [129, 85] on p "我准备为客户制作一个提供自动化托管维护的网站，客户主要是用的wordpress来制作网站。我该使用wordpress来实现还是其他方式，请提供给我最佳方案" at bounding box center [156, 73] width 225 height 35
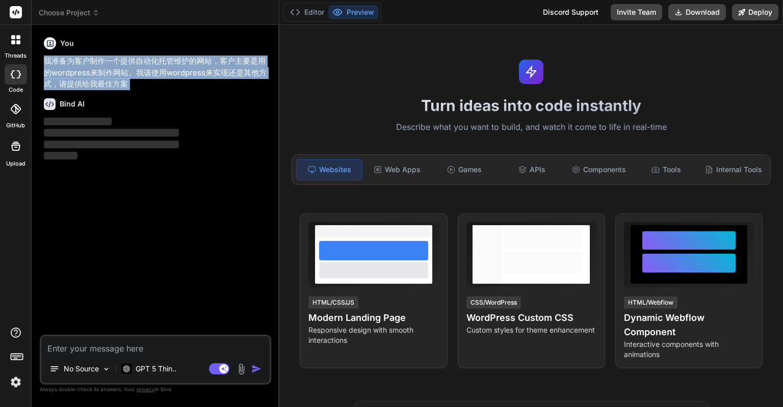
click at [129, 85] on p "我准备为客户制作一个提供自动化托管维护的网站，客户主要是用的wordpress来制作网站。我该使用wordpress来实现还是其他方式，请提供给我最佳方案" at bounding box center [156, 73] width 225 height 35
copy div "我准备为客户制作一个提供自动化托管维护的网站，客户主要是用的wordpress来制作网站。我该使用wordpress来实现还是其他方式，请提供给我最佳方案"
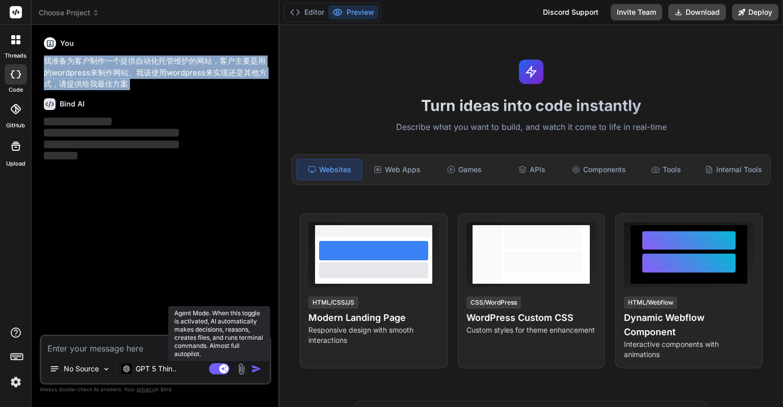
click at [218, 369] on rect at bounding box center [219, 369] width 20 height 11
click at [216, 370] on rect at bounding box center [214, 369] width 9 height 9
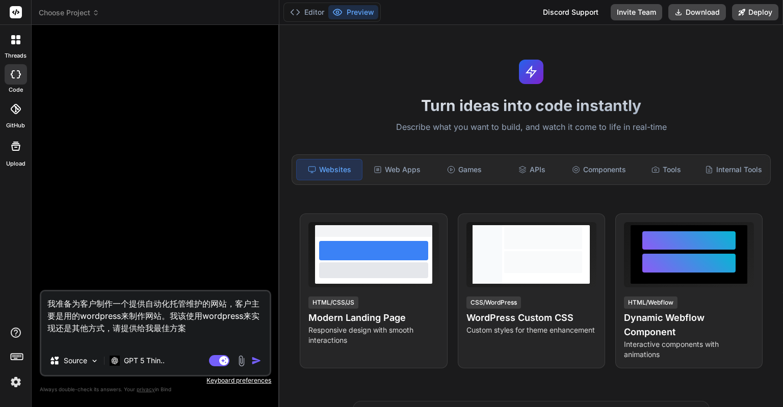
click at [20, 40] on div at bounding box center [15, 39] width 21 height 21
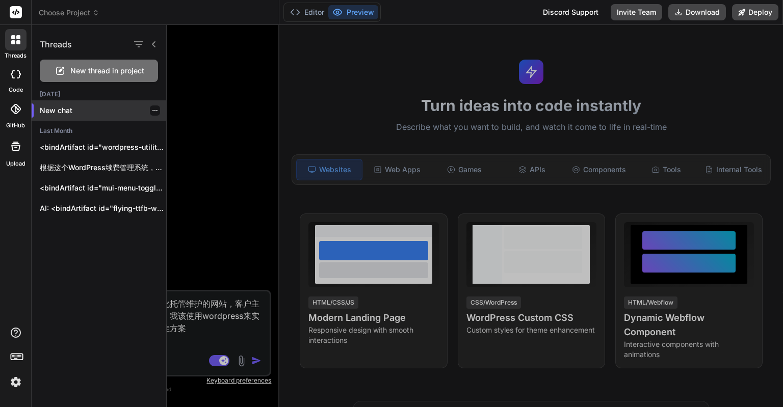
click at [152, 110] on icon "button" at bounding box center [155, 111] width 6 height 6
click at [198, 214] on div at bounding box center [475, 216] width 616 height 382
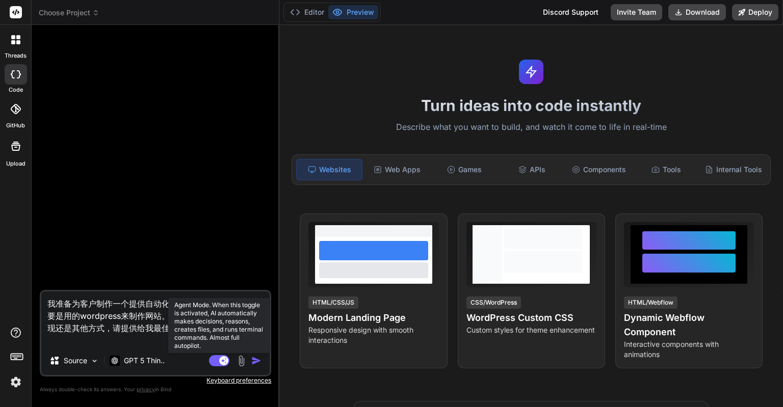
click at [226, 360] on rect at bounding box center [223, 360] width 9 height 9
click at [218, 361] on rect at bounding box center [214, 360] width 9 height 9
click at [255, 361] on img "button" at bounding box center [256, 361] width 10 height 10
type textarea "x"
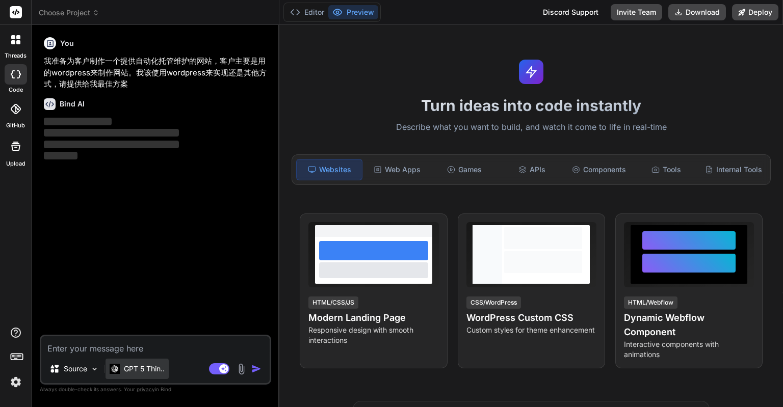
click at [155, 365] on p "GPT 5 Thin.." at bounding box center [144, 369] width 41 height 10
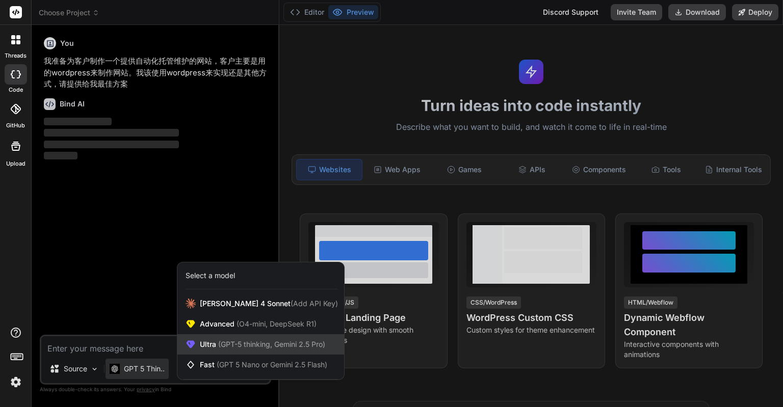
click at [211, 338] on div "Ultra (GPT-5 thinking, Gemini 2.5 Pro)" at bounding box center [260, 345] width 167 height 20
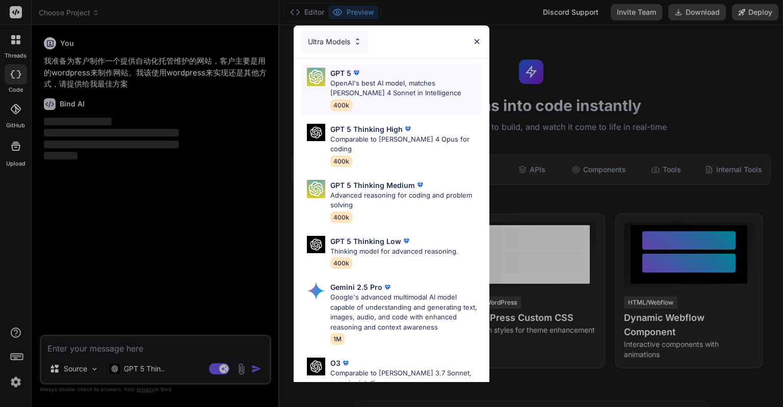
click at [406, 89] on p "OpenAI's best AI model, matches [PERSON_NAME] 4 Sonnet in Intelligence" at bounding box center [405, 89] width 151 height 20
type textarea "x"
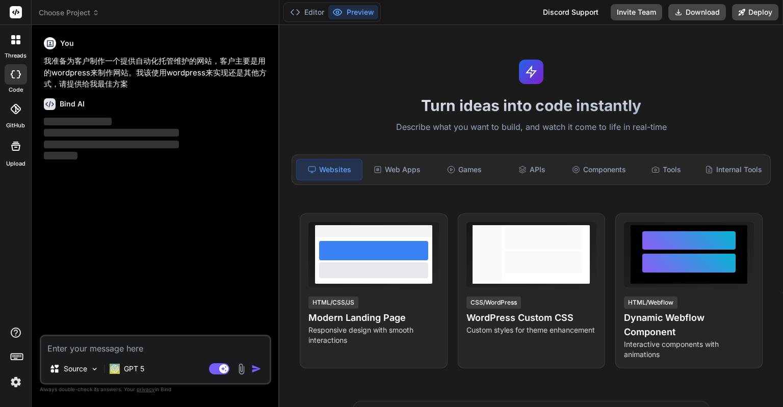
click at [253, 365] on img "button" at bounding box center [256, 369] width 10 height 10
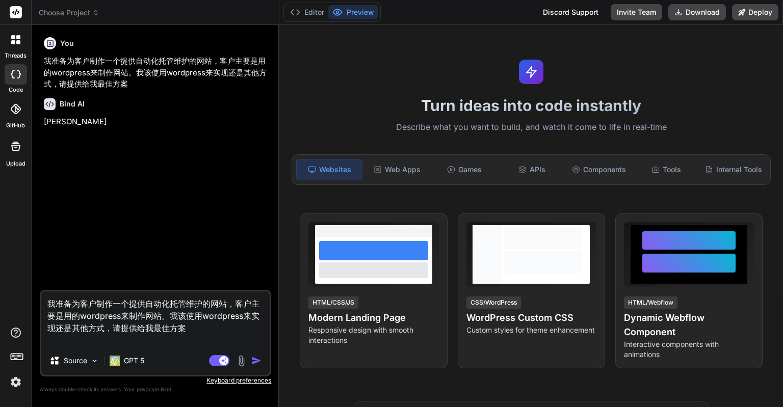
click at [62, 118] on p "简" at bounding box center [156, 122] width 225 height 12
click at [192, 331] on textarea "我准备为客户制作一个提供自动化托管维护的网站，客户主要是用的wordpress来制作网站。我该使用wordpress来实现还是其他方式，请提供给我最佳方案" at bounding box center [155, 319] width 228 height 55
click at [251, 362] on img "button" at bounding box center [256, 361] width 10 height 10
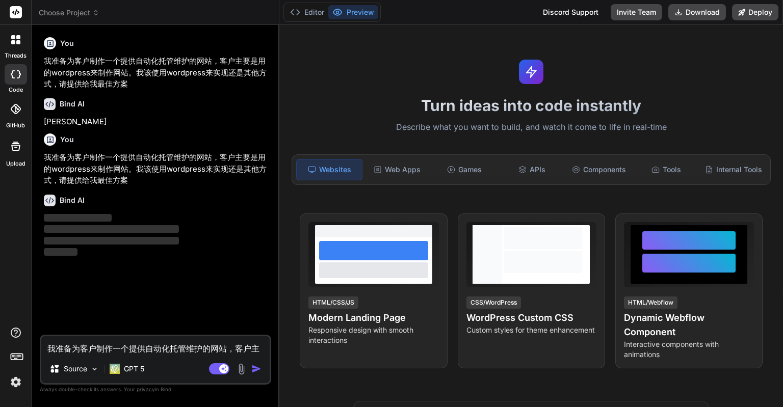
click at [19, 72] on icon at bounding box center [19, 74] width 4 height 8
click at [18, 49] on div at bounding box center [15, 39] width 21 height 21
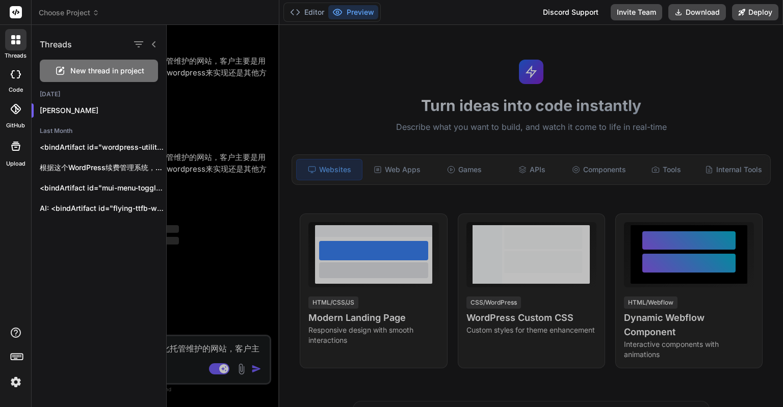
click at [70, 128] on h2 "Last Month" at bounding box center [99, 131] width 135 height 8
click at [194, 95] on div at bounding box center [475, 216] width 616 height 382
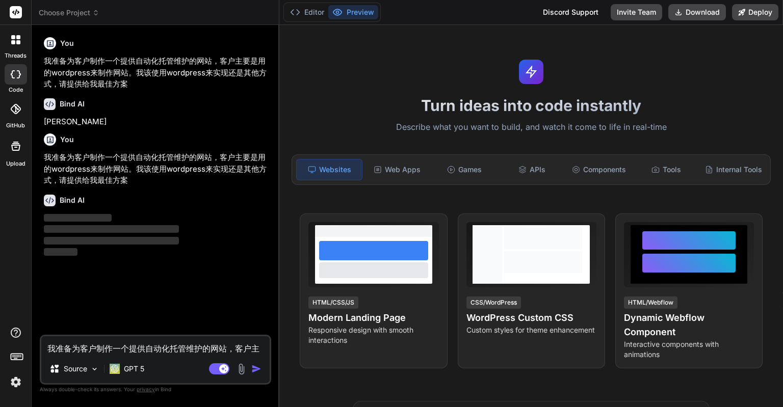
click at [16, 67] on div at bounding box center [16, 74] width 22 height 20
click at [18, 46] on div at bounding box center [15, 39] width 21 height 21
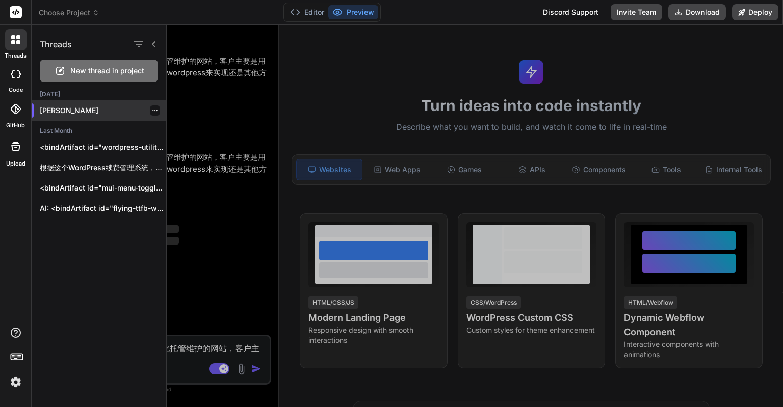
click at [155, 110] on div at bounding box center [155, 111] width 10 height 10
click at [153, 110] on icon "button" at bounding box center [155, 111] width 6 height 6
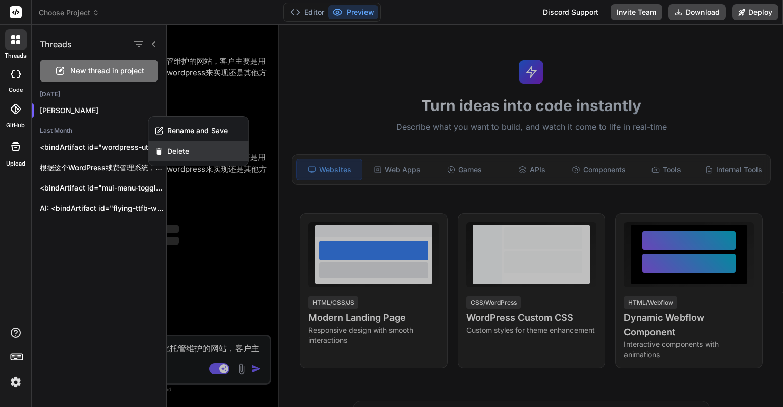
click at [172, 150] on span "Delete" at bounding box center [178, 151] width 22 height 10
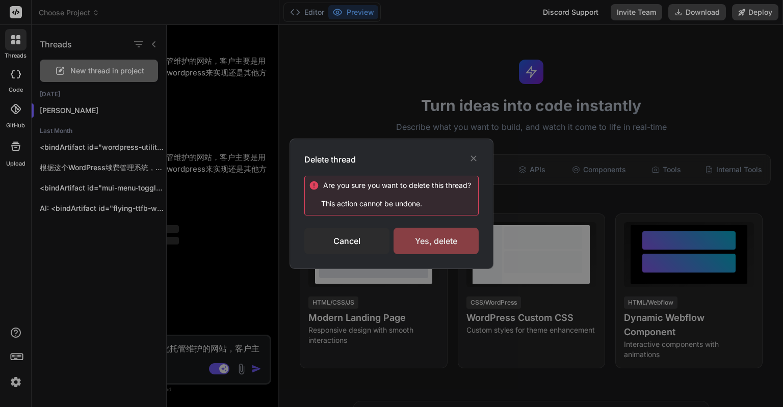
click at [412, 236] on div "Yes, delete" at bounding box center [436, 241] width 85 height 27
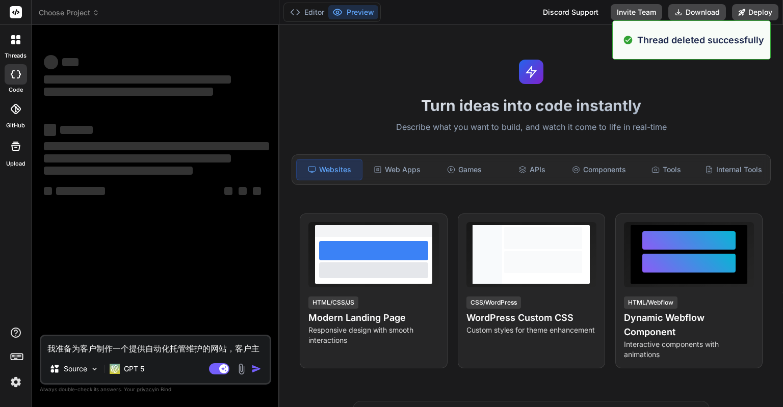
type textarea "x"
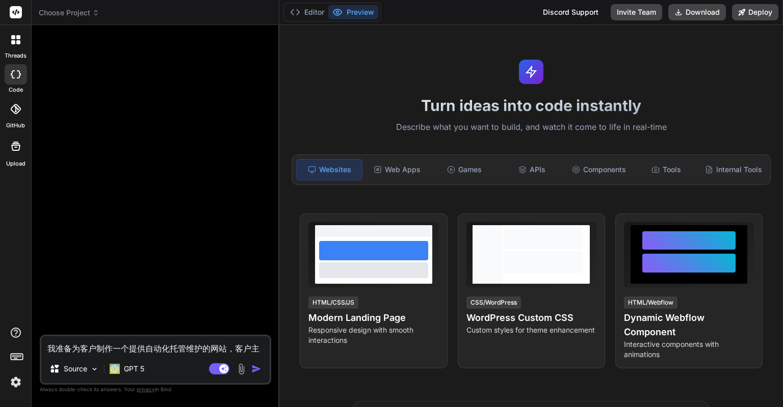
click at [22, 44] on div at bounding box center [15, 39] width 21 height 21
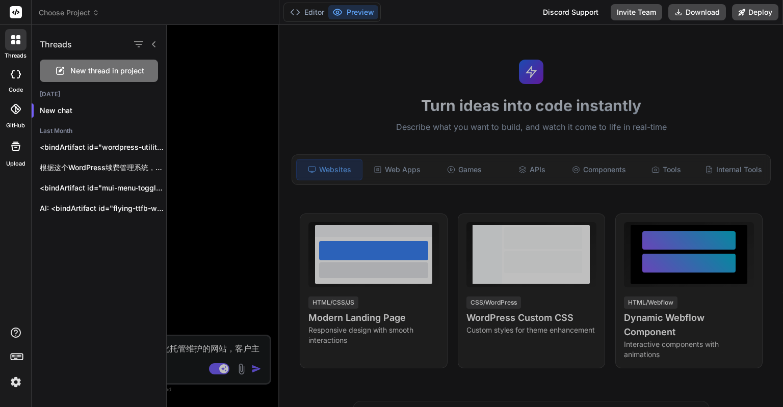
click at [209, 126] on div at bounding box center [475, 216] width 616 height 382
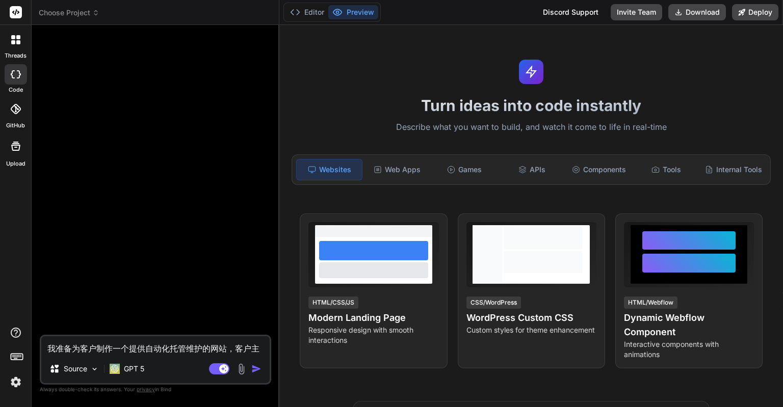
click at [122, 353] on textarea "我准备为客户制作一个提供自动化托管维护的网站，客户主要是用的wordpress来制作网站。我该使用wordpress来实现还是其他方式，请提供给我最佳方案" at bounding box center [155, 346] width 228 height 18
paste textarea "我准备为客户制作一个提供自动化托管维护的网站，客户主要是用的wordpress来制作网站。我该使用wordpress来实现还是其他方式，请提供给我最佳方案"
type textarea "我准备为客户制作一个提供自动化托管维护的网站，客户主要是用的wordpress来制作网站。我该使用wordpress来实现还是其他方式，请提供给我最佳方案"
type textarea "x"
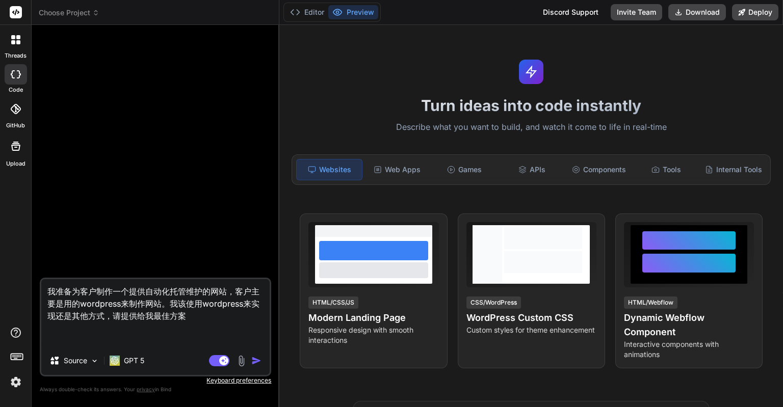
type textarea "我准备为客户制作一个提供自动化托管维护的网站，客户主要是用的wordpress来制作网站。我该使用wordpress来实现还是其他方式，请提供给我最佳方案"
type textarea "x"
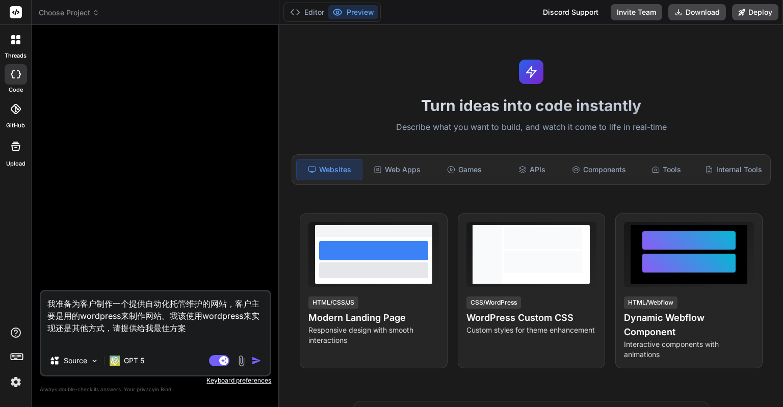
type textarea "我准备为客户制作一个提供自动化托管维护的网站，客户主要是用的wordpress来制作网站。我该使用wordpress来实现还是其他方式，请提供给我最佳方案"
type textarea "x"
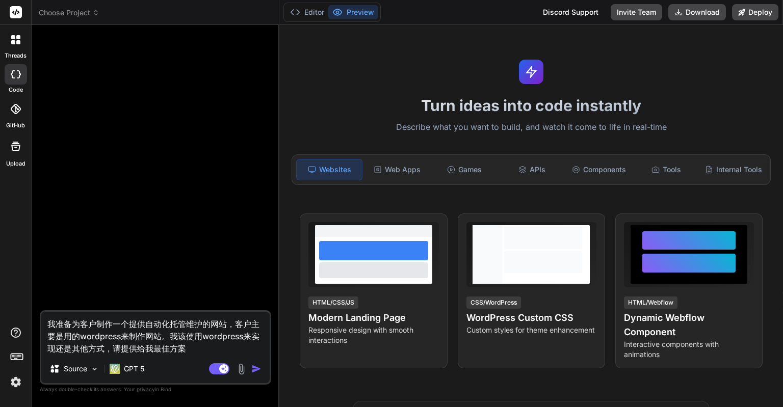
type textarea "我准备为客户制作一个提供自动化托管维护的网站，客户主要是用的wordpress来制作网站。我该使用wordpress来实现还是其他方式，请提供给我最佳方案"
click at [257, 367] on img "button" at bounding box center [256, 369] width 10 height 10
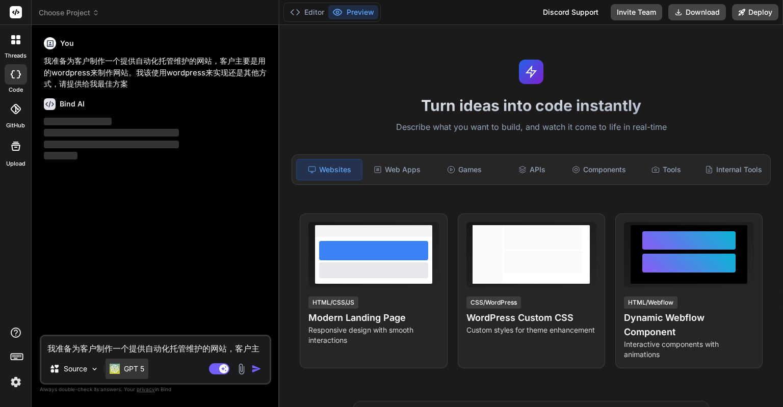
click at [129, 369] on p "GPT 5" at bounding box center [134, 369] width 20 height 10
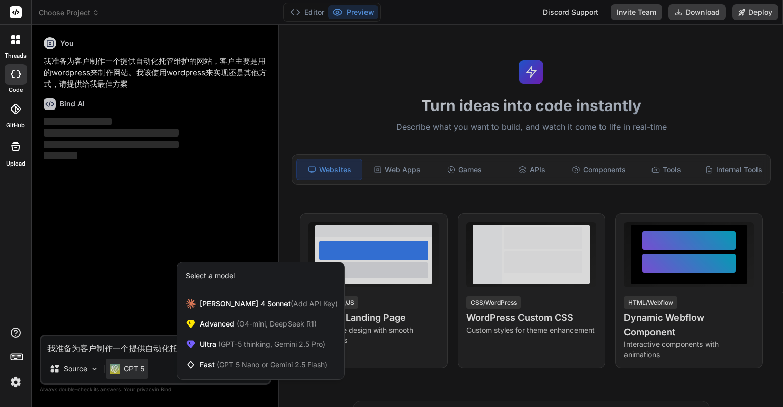
click at [92, 347] on div at bounding box center [391, 203] width 783 height 407
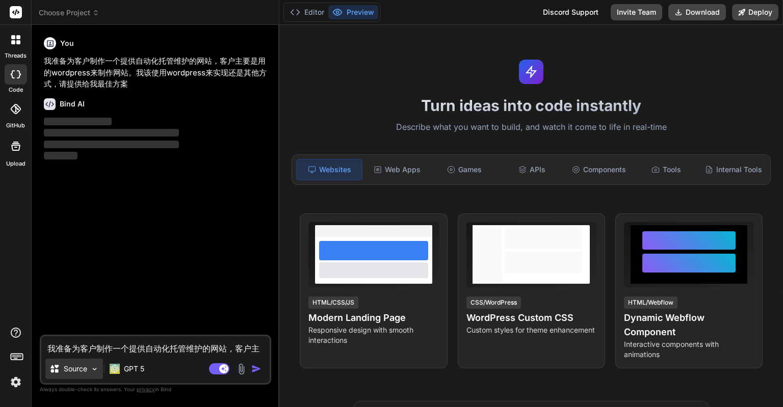
click at [90, 366] on div "Source" at bounding box center [74, 369] width 58 height 20
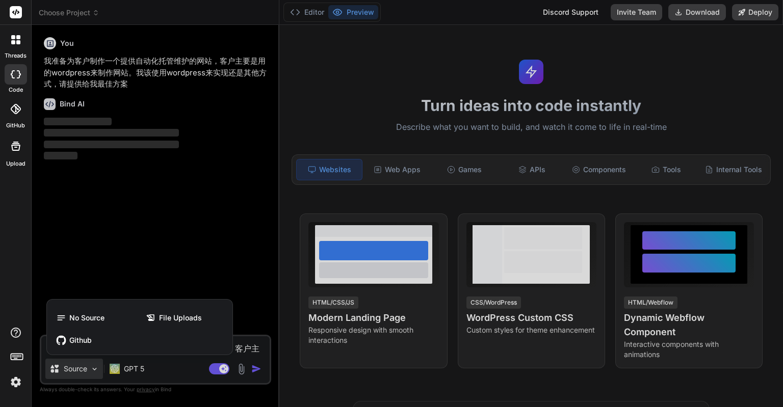
click at [90, 366] on div at bounding box center [391, 203] width 783 height 407
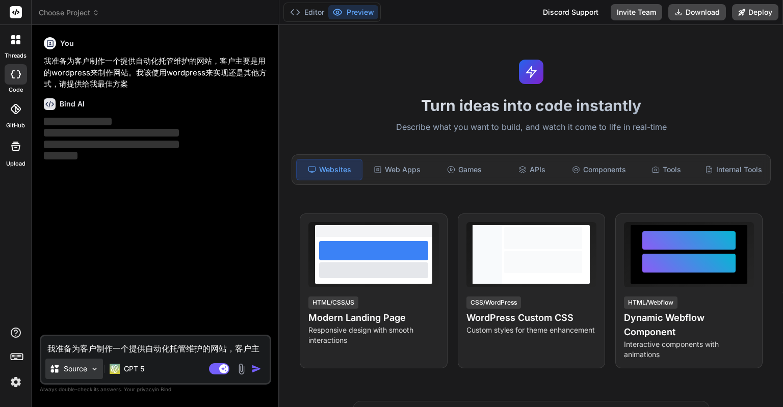
click at [89, 366] on div "Source" at bounding box center [74, 369] width 58 height 20
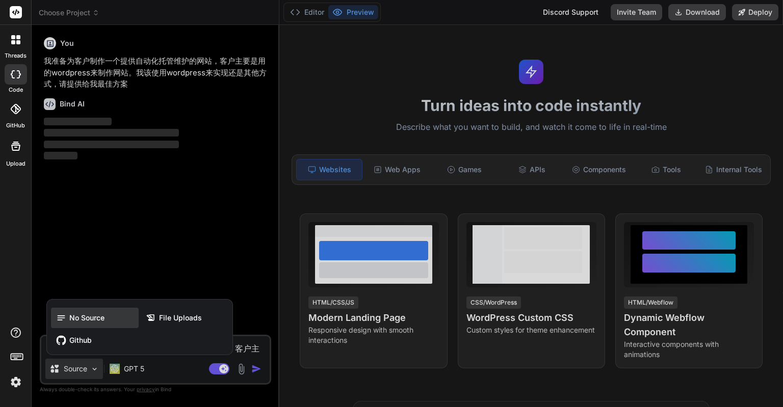
click at [87, 320] on span "No Source" at bounding box center [86, 318] width 35 height 10
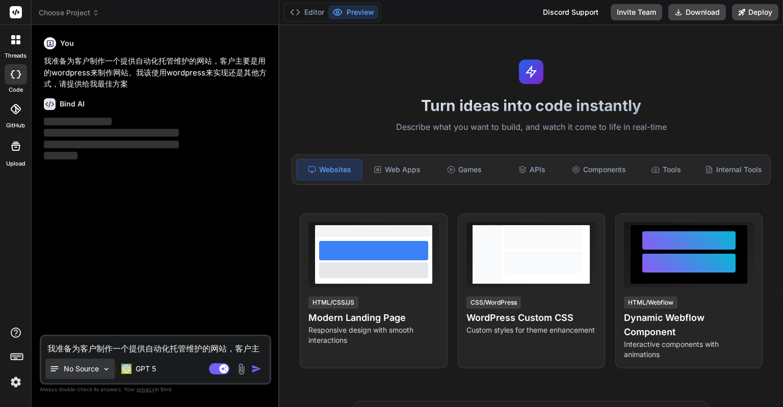
click at [96, 367] on p "No Source" at bounding box center [81, 369] width 35 height 10
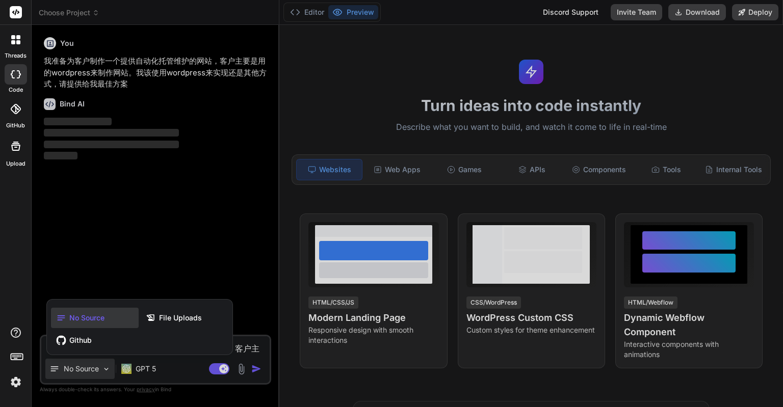
click at [85, 324] on div "No Source" at bounding box center [95, 318] width 88 height 20
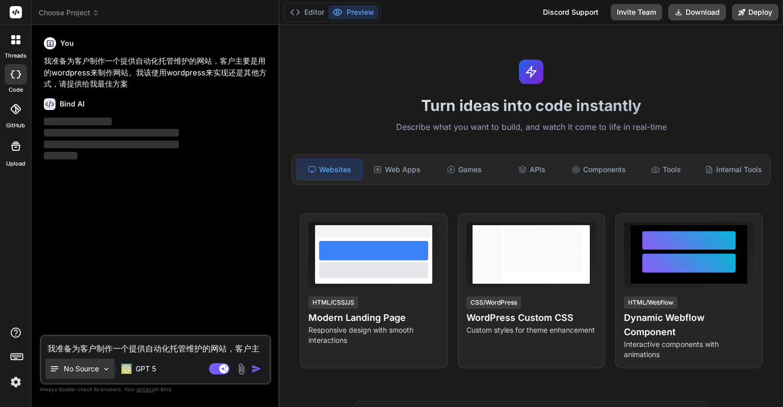
click at [92, 371] on p "No Source" at bounding box center [81, 369] width 35 height 10
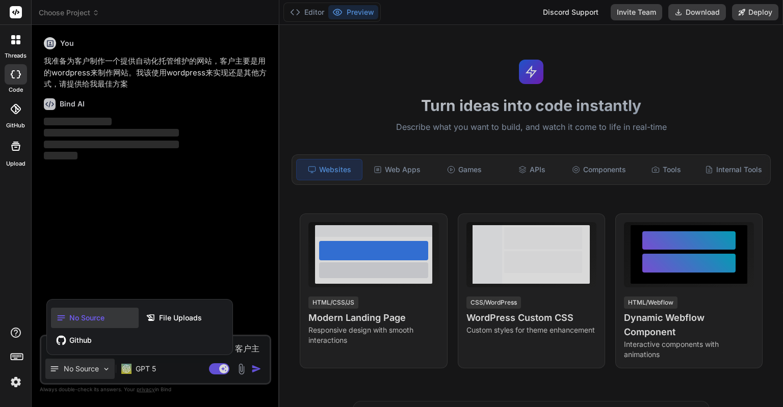
click at [190, 267] on div at bounding box center [391, 203] width 783 height 407
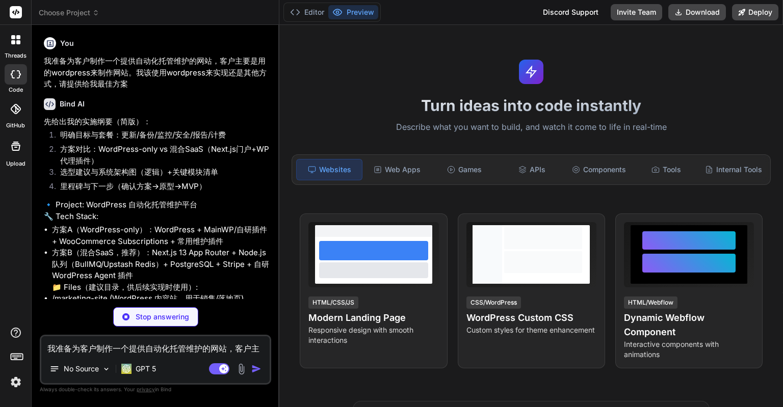
click at [21, 384] on img at bounding box center [15, 382] width 17 height 17
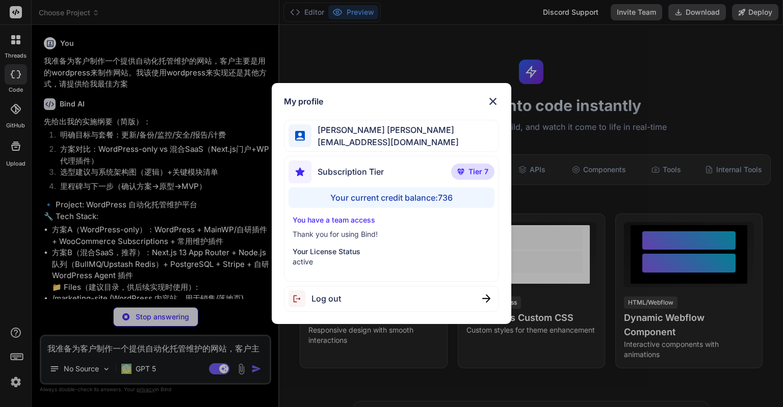
click at [21, 384] on div "My profile Eric Lee ohiwello@gmail.com Subscription Tier Tier 7 Your current cr…" at bounding box center [391, 203] width 783 height 407
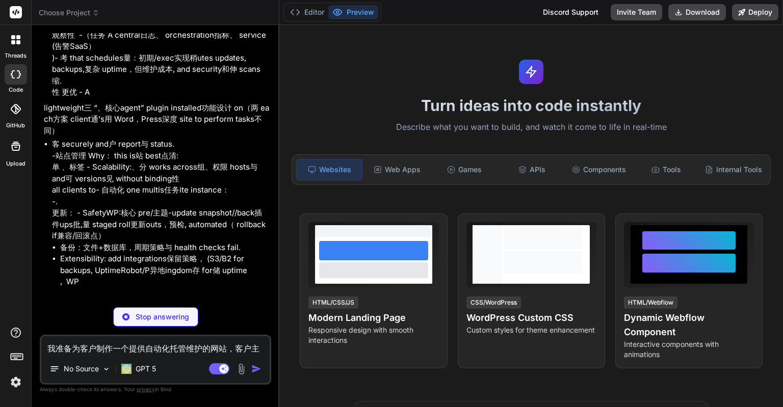
scroll to position [422, 0]
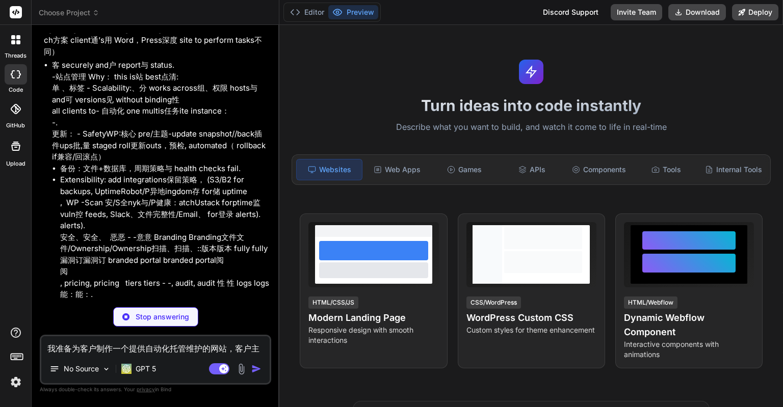
drag, startPoint x: 279, startPoint y: 147, endPoint x: 349, endPoint y: 149, distance: 69.4
click at [349, 149] on div "Turn ideas into code instantly Describe what you want to build, and watch it co…" at bounding box center [531, 216] width 504 height 382
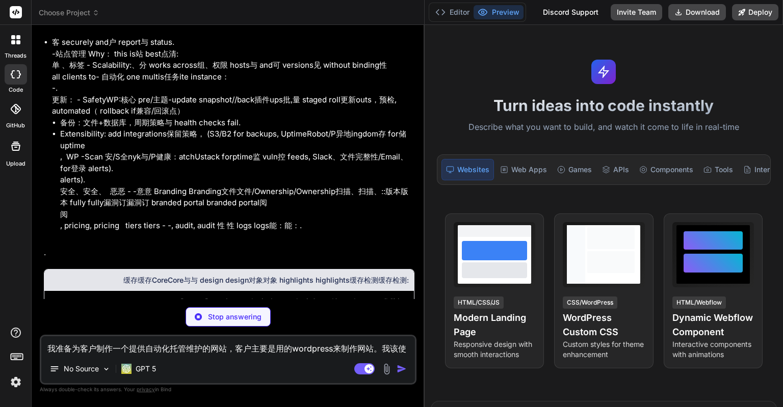
drag, startPoint x: 279, startPoint y: 147, endPoint x: 409, endPoint y: 155, distance: 130.8
click at [409, 155] on div "Bind AI Web Search Created with Pixso. Code Generator You 我准备为客户制作一个提供自动化托管维护的网…" at bounding box center [228, 216] width 393 height 382
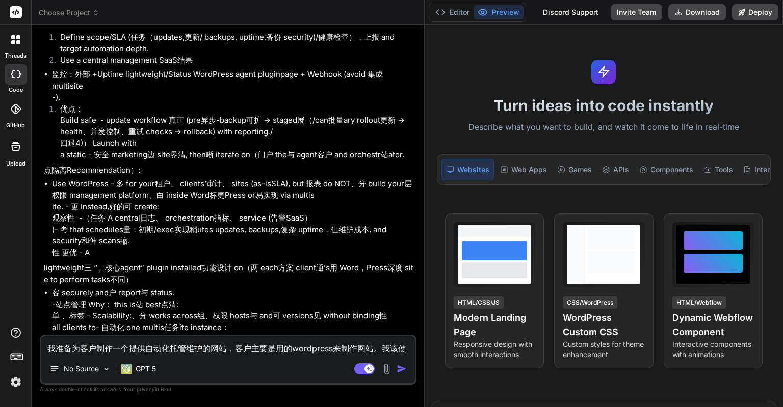
scroll to position [153, 0]
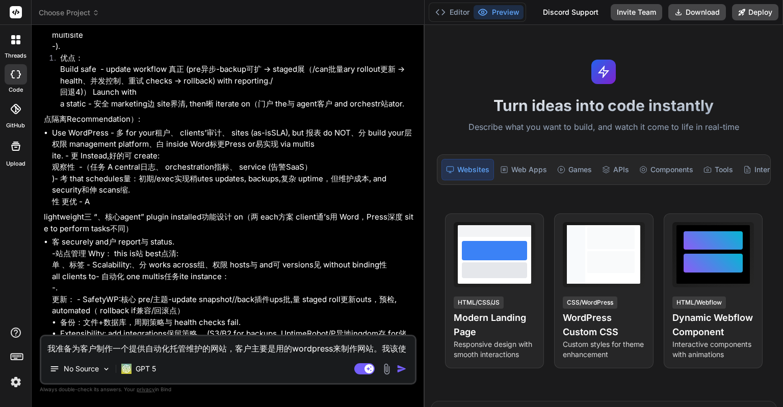
click at [425, 153] on div "Turn ideas into code instantly Describe what you want to build, and watch it co…" at bounding box center [604, 216] width 358 height 382
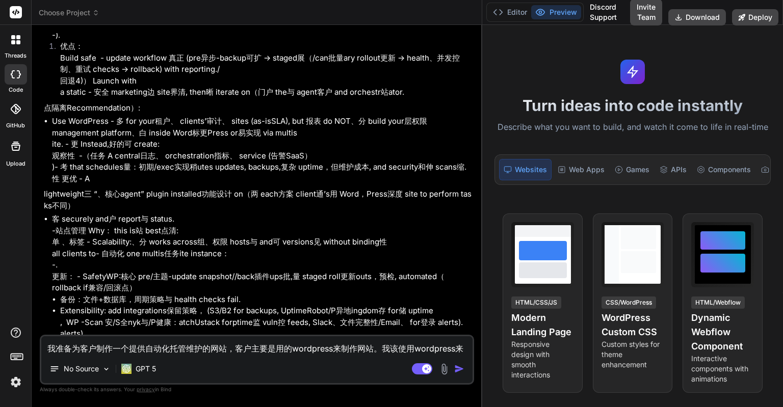
drag, startPoint x: 424, startPoint y: 153, endPoint x: 585, endPoint y: 154, distance: 161.1
click at [588, 155] on div "Choose Project Created with Pixso. Bind AI Web Search Created with Pixso. Code …" at bounding box center [408, 203] width 752 height 407
type textarea "x"
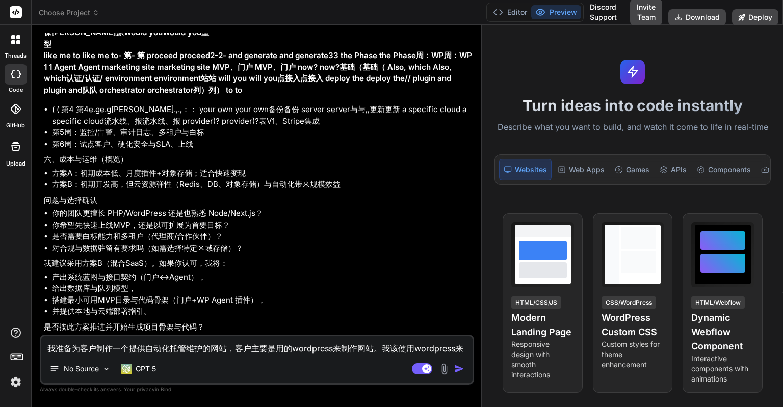
scroll to position [2402, 0]
click at [94, 348] on textarea "我准备为客户制作一个提供自动化托管维护的网站，客户主要是用的wordpress来制作网站。我该使用wordpress来实现还是其他方式，请提供给我最佳方案" at bounding box center [256, 346] width 431 height 18
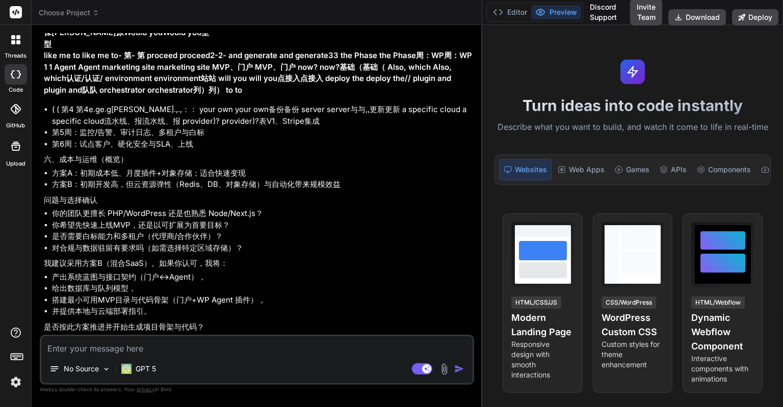
type textarea "w"
type textarea "x"
type textarea "wo"
type textarea "x"
type textarea "wo'x"
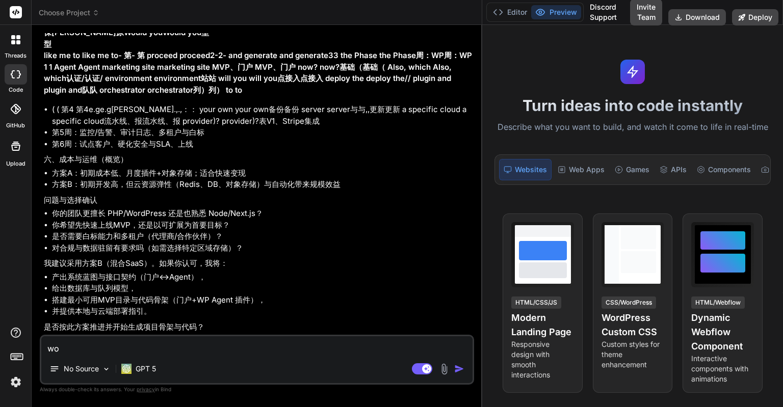
type textarea "x"
type textarea "wo'xu"
type textarea "x"
type textarea "wo'xu'y"
type textarea "x"
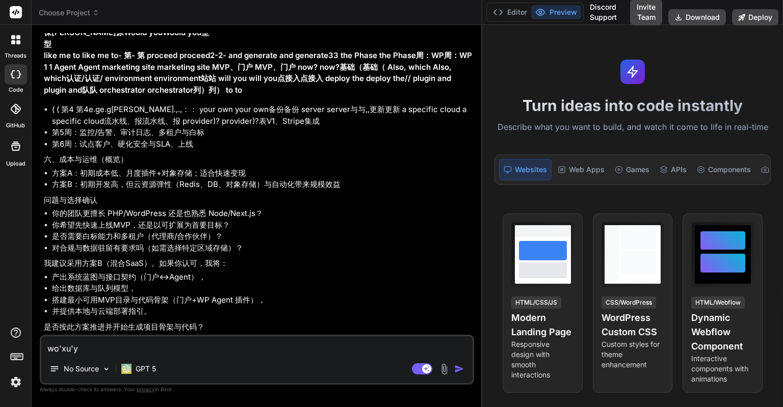
type textarea "wo'xu'ya"
type textarea "x"
type textarea "wo'xu'yao"
type textarea "x"
type textarea "我需要"
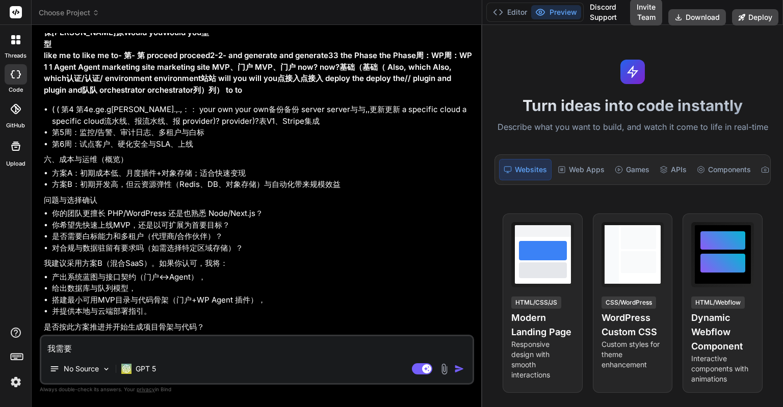
type textarea "x"
type textarea "我需"
type textarea "x"
type textarea "我"
type textarea "x"
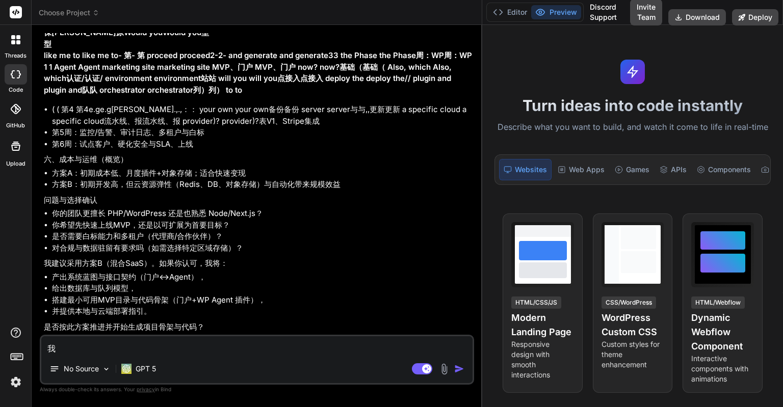
type textarea "我n"
type textarea "x"
type textarea "我"
type textarea "x"
type textarea "我m"
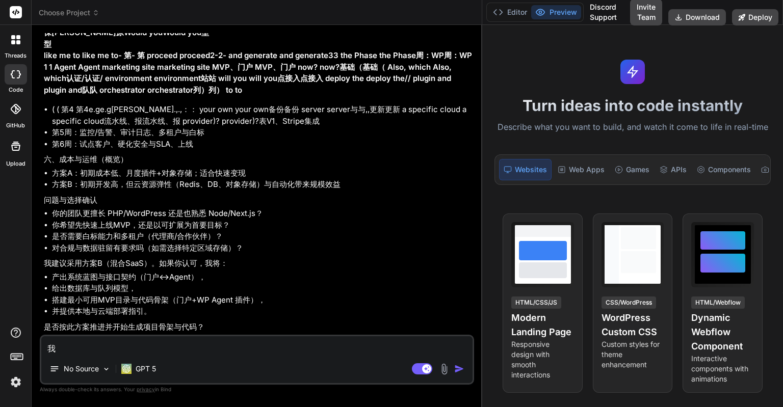
type textarea "x"
type textarea "我mu"
type textarea "x"
type textarea "我mu'q"
type textarea "x"
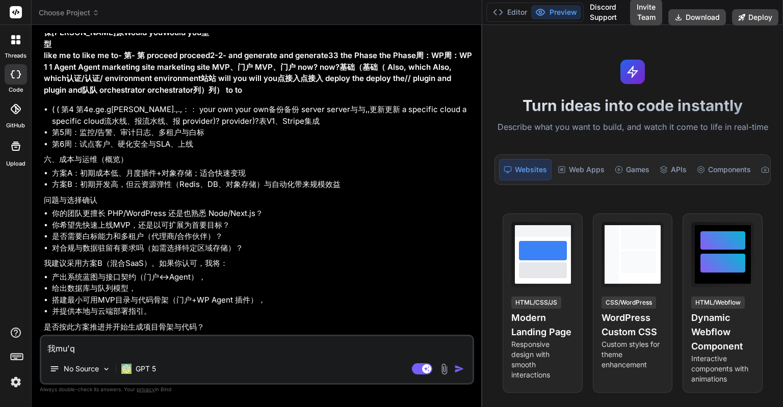
type textarea "我mu'qi"
type textarea "x"
type textarea "我mu'qi'a"
type textarea "x"
type textarea "我mu'qian"
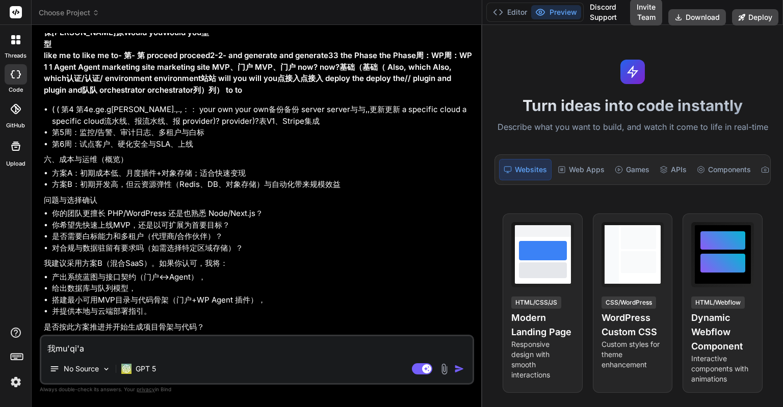
type textarea "x"
type textarea "我目前"
type textarea "x"
type textarea "我目前s"
type textarea "x"
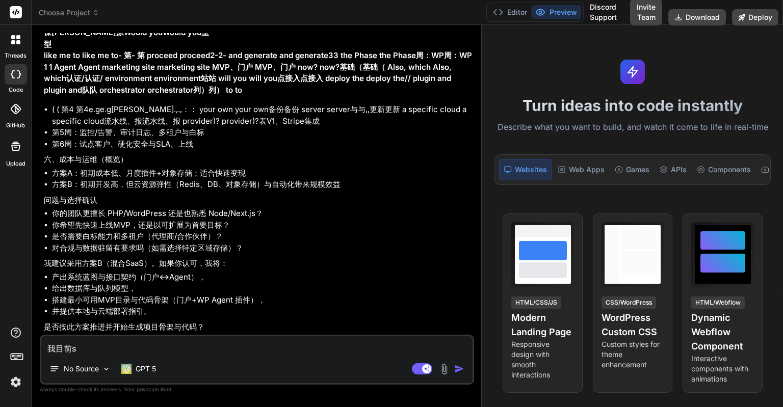
type textarea "我目前sh"
type textarea "x"
type textarea "我目前shi"
type textarea "x"
type textarea "我目前是"
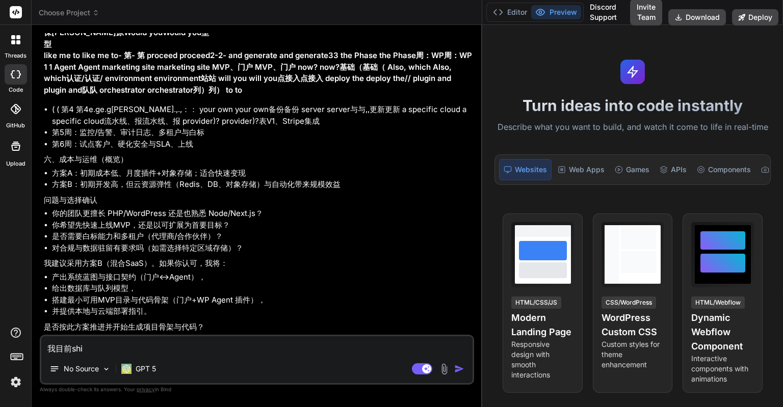
type textarea "x"
type textarea "我目前是j"
type textarea "x"
type textarea "我目前是ji"
type textarea "x"
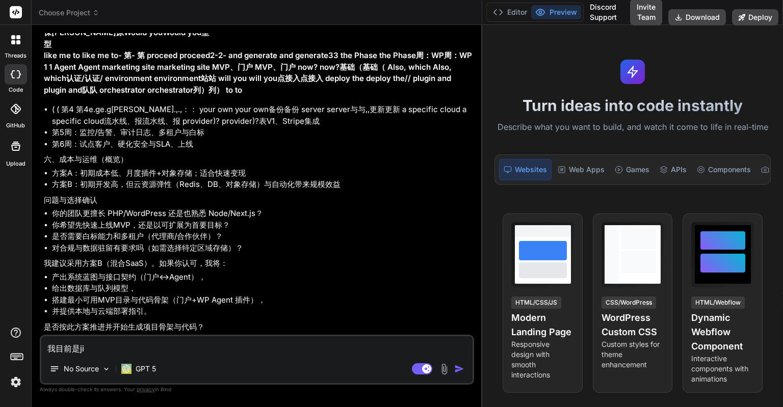
type textarea "我目前是jia"
type textarea "x"
type textarea "我目前是jian"
type textarea "x"
type textarea "我目前是jiang"
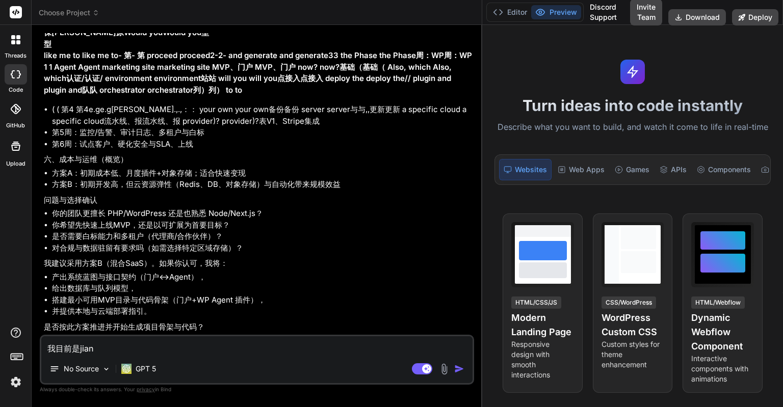
type textarea "x"
type textarea "我目前是将"
type textarea "x"
type textarea "我目前是将f"
type textarea "x"
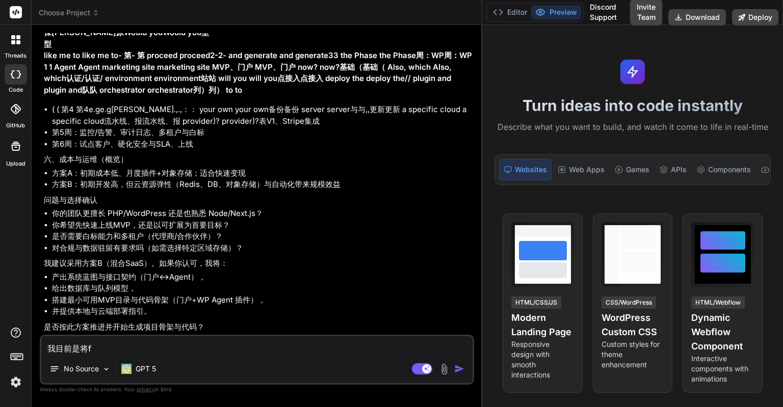
type textarea "我目前是将"
type textarea "x"
type textarea "我目前是将"
